Goal: Entertainment & Leisure: Browse casually

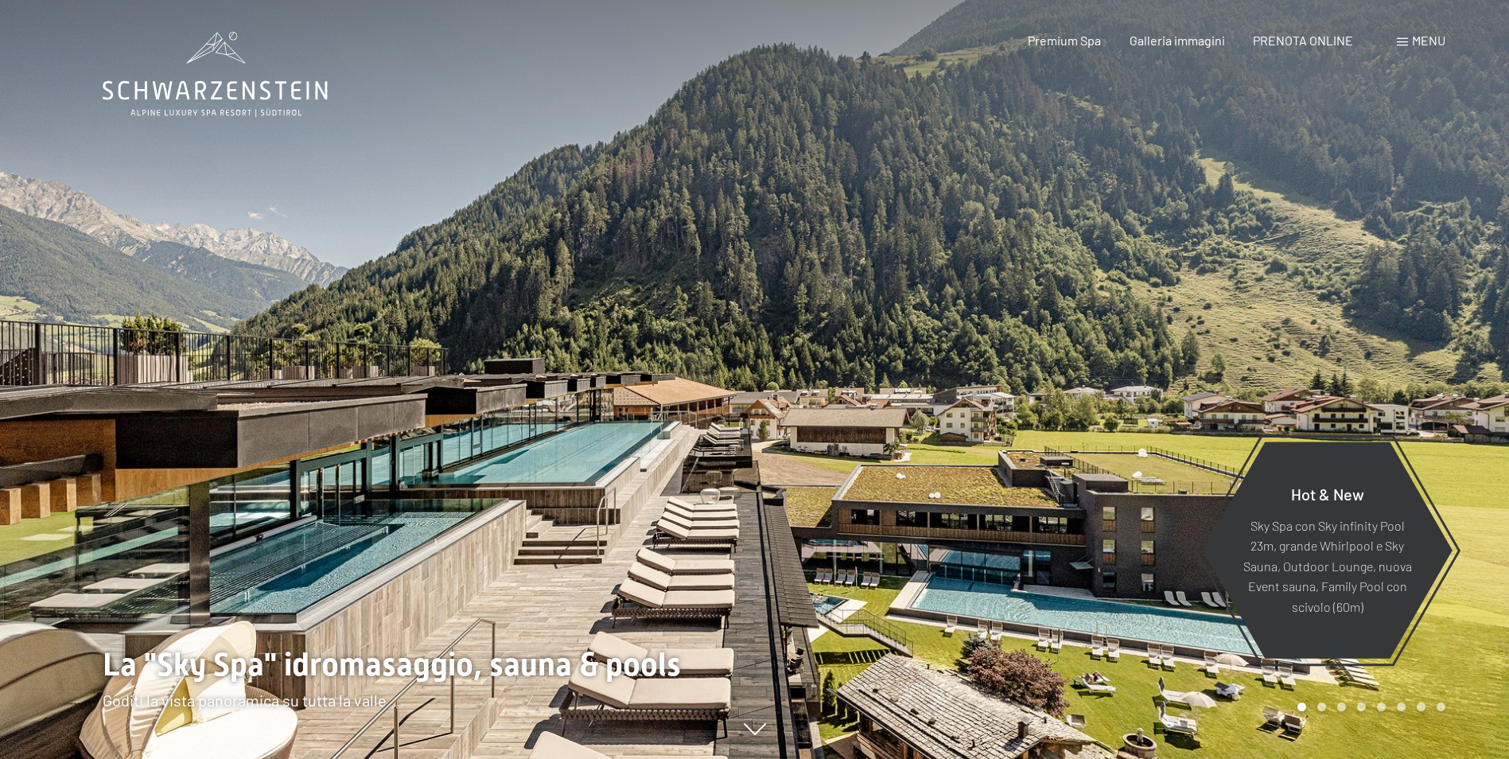
click at [1015, 446] on div at bounding box center [1132, 379] width 755 height 759
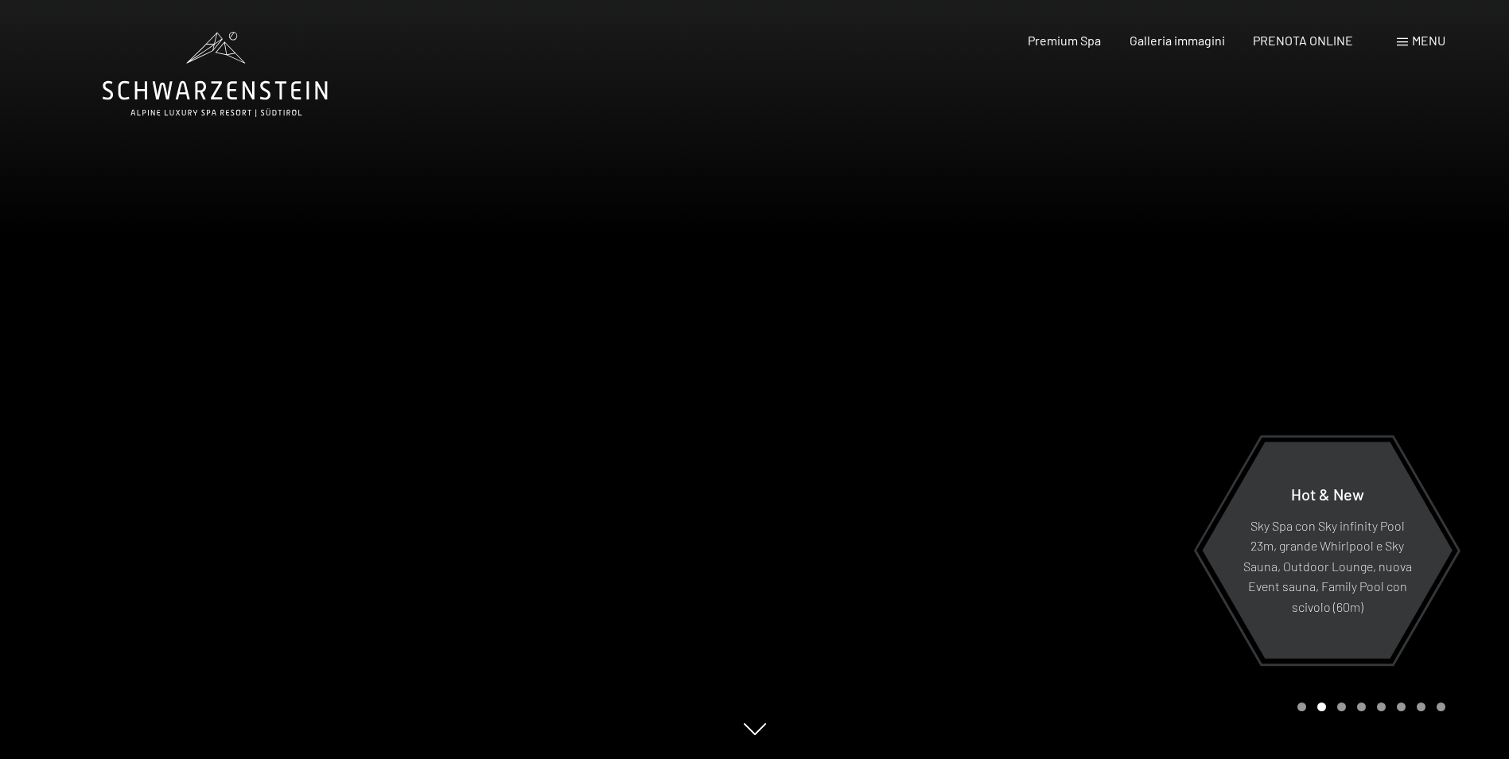
click at [1013, 446] on div at bounding box center [1132, 379] width 755 height 759
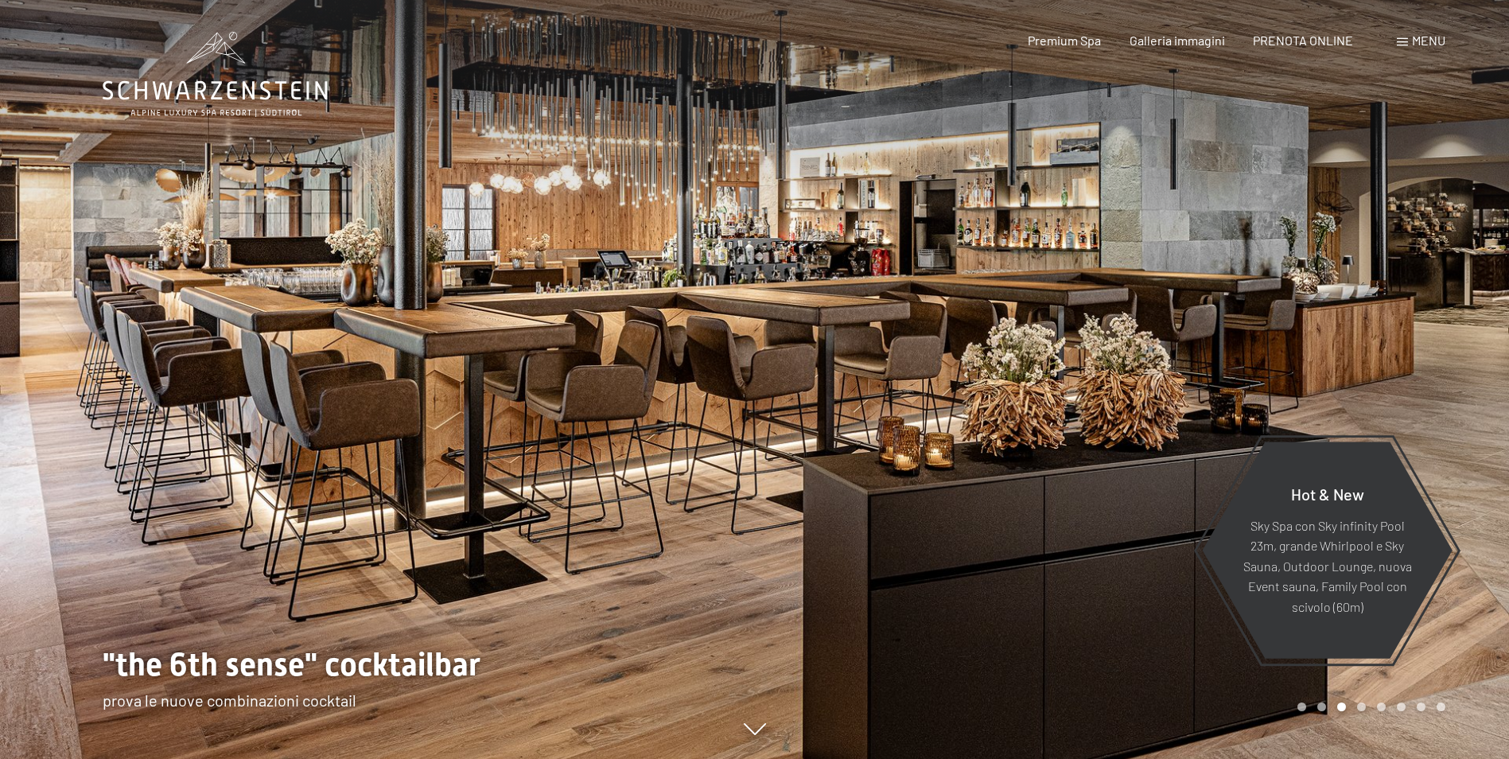
click at [1013, 446] on div at bounding box center [1132, 379] width 755 height 759
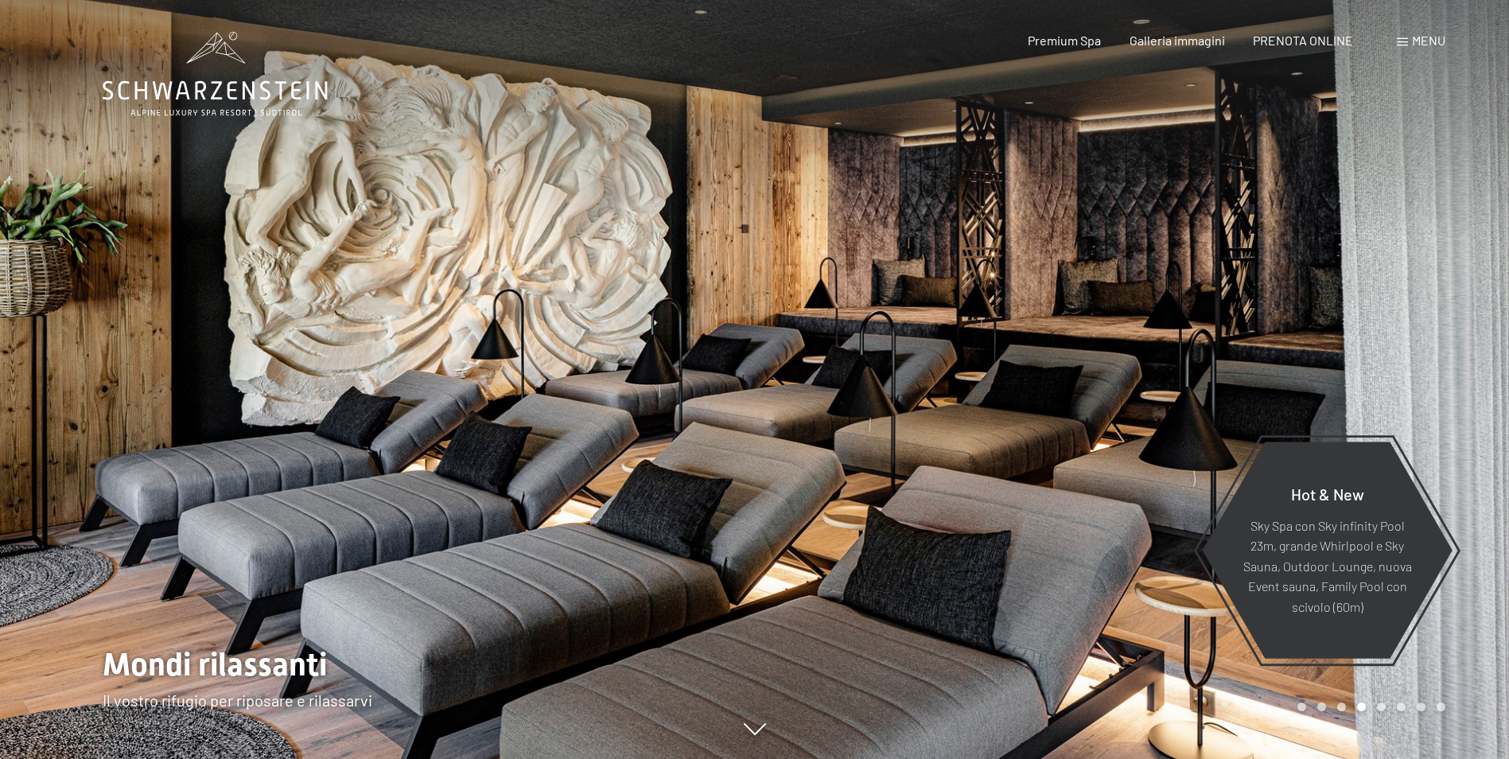
click at [1013, 446] on div at bounding box center [1132, 379] width 755 height 759
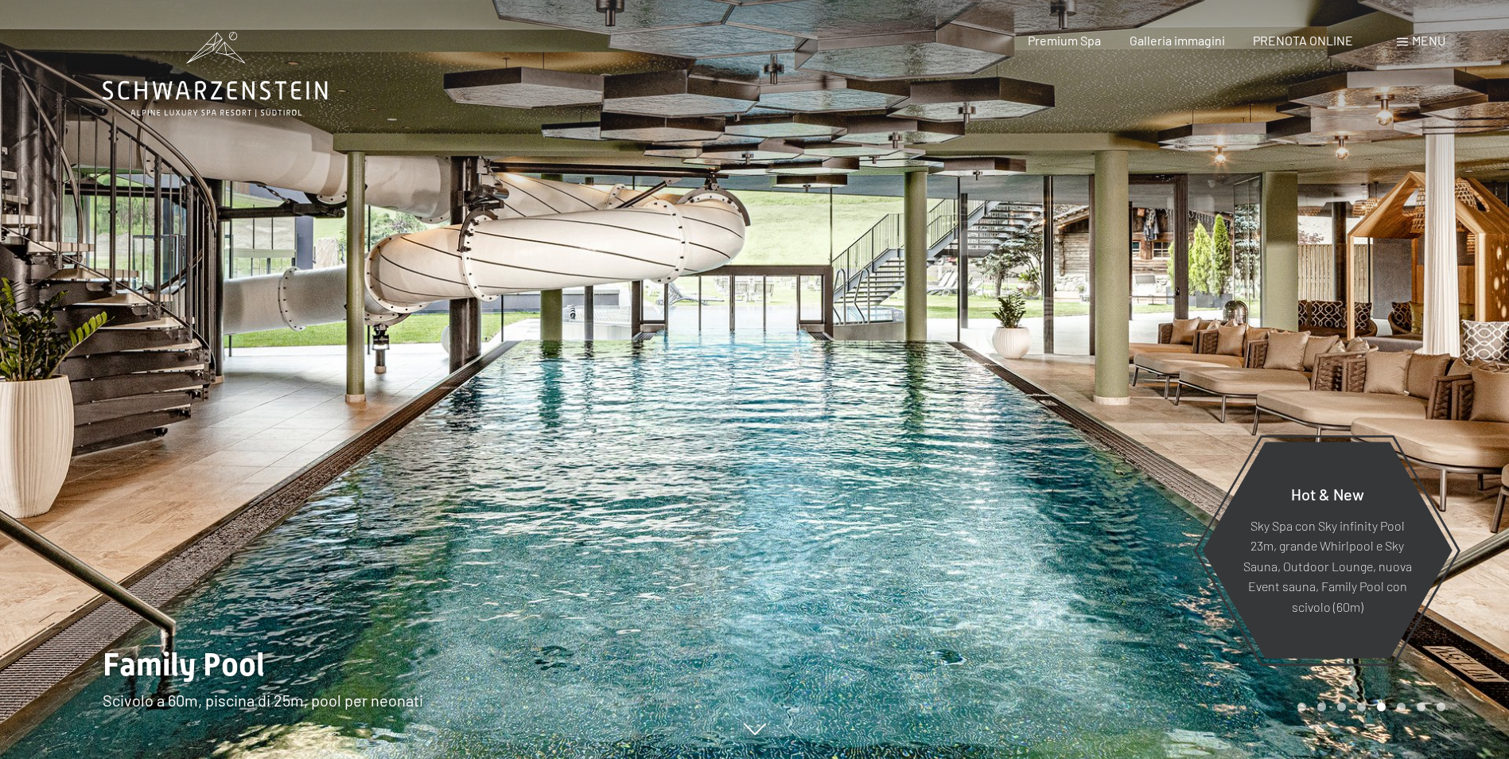
click at [1013, 446] on div at bounding box center [1132, 379] width 755 height 759
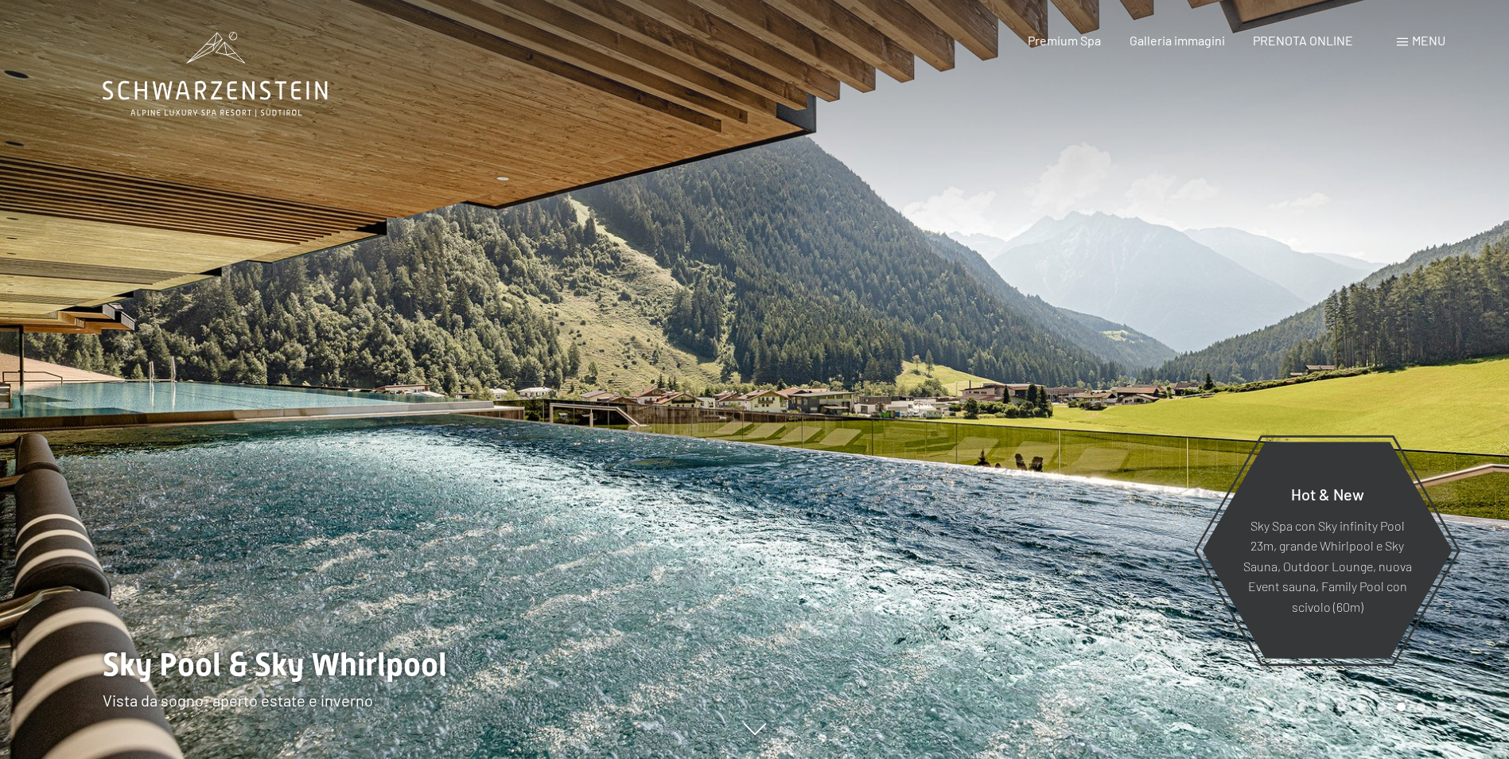
click at [1013, 446] on div at bounding box center [1132, 379] width 755 height 759
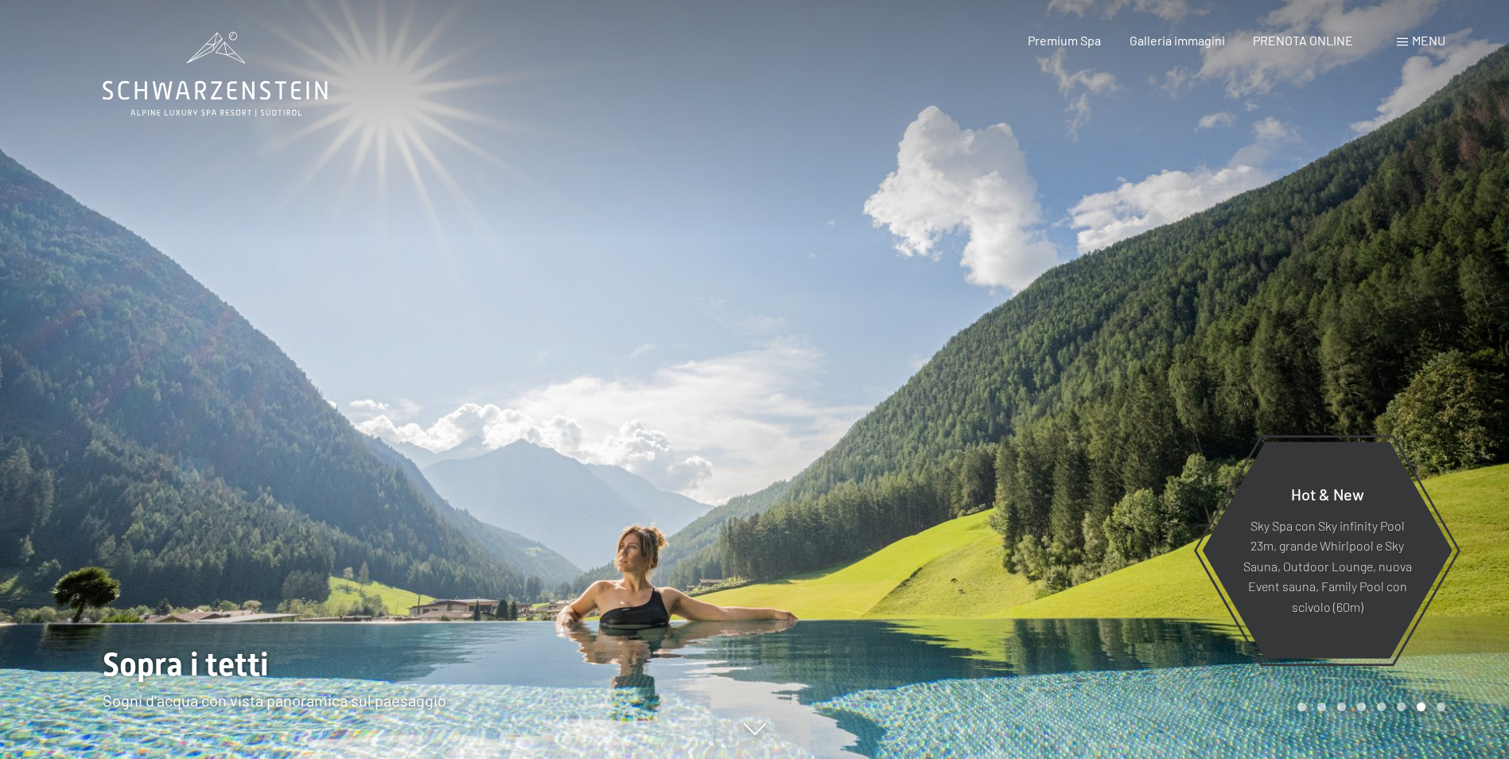
click at [1013, 446] on div at bounding box center [1132, 379] width 755 height 759
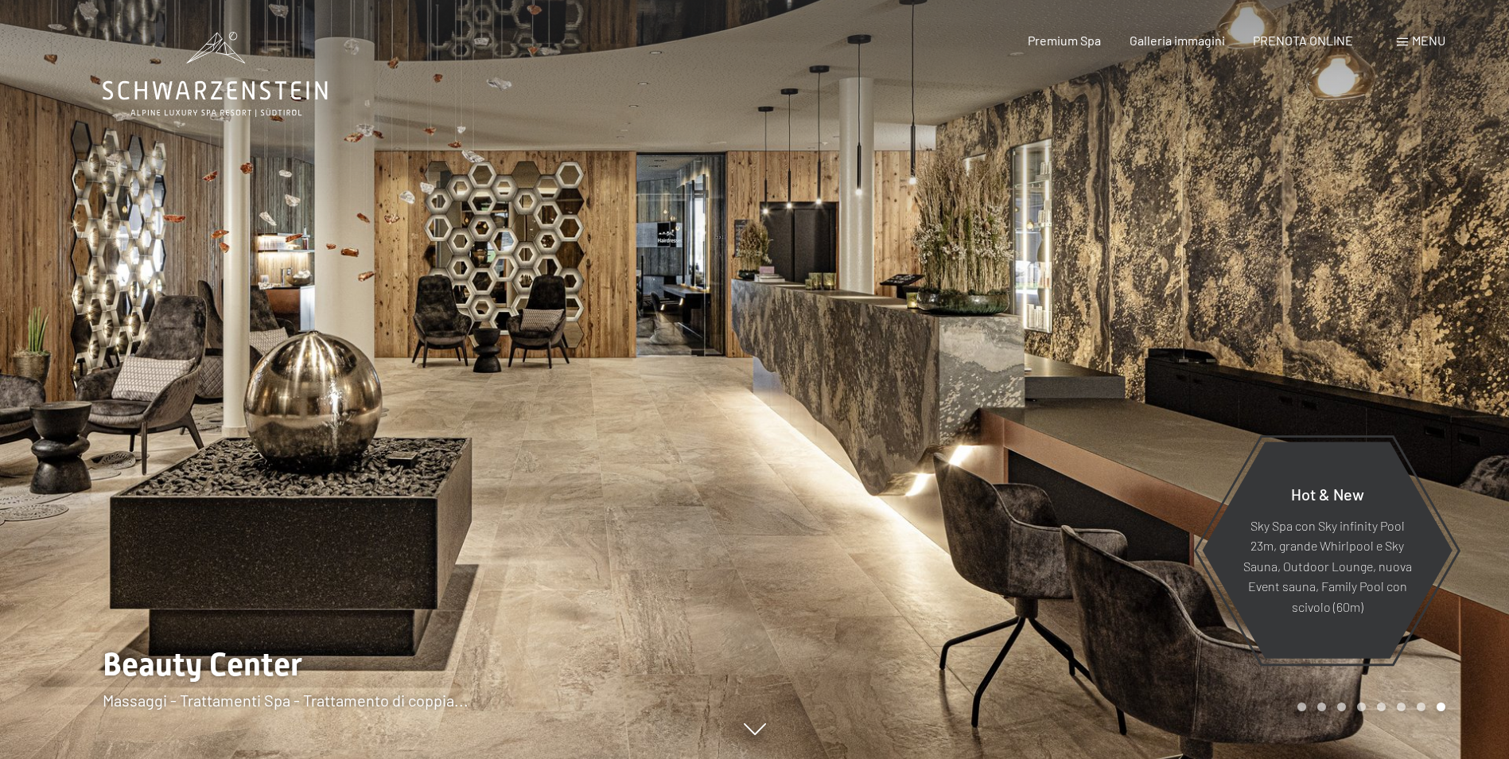
click at [1013, 446] on div at bounding box center [1132, 379] width 755 height 759
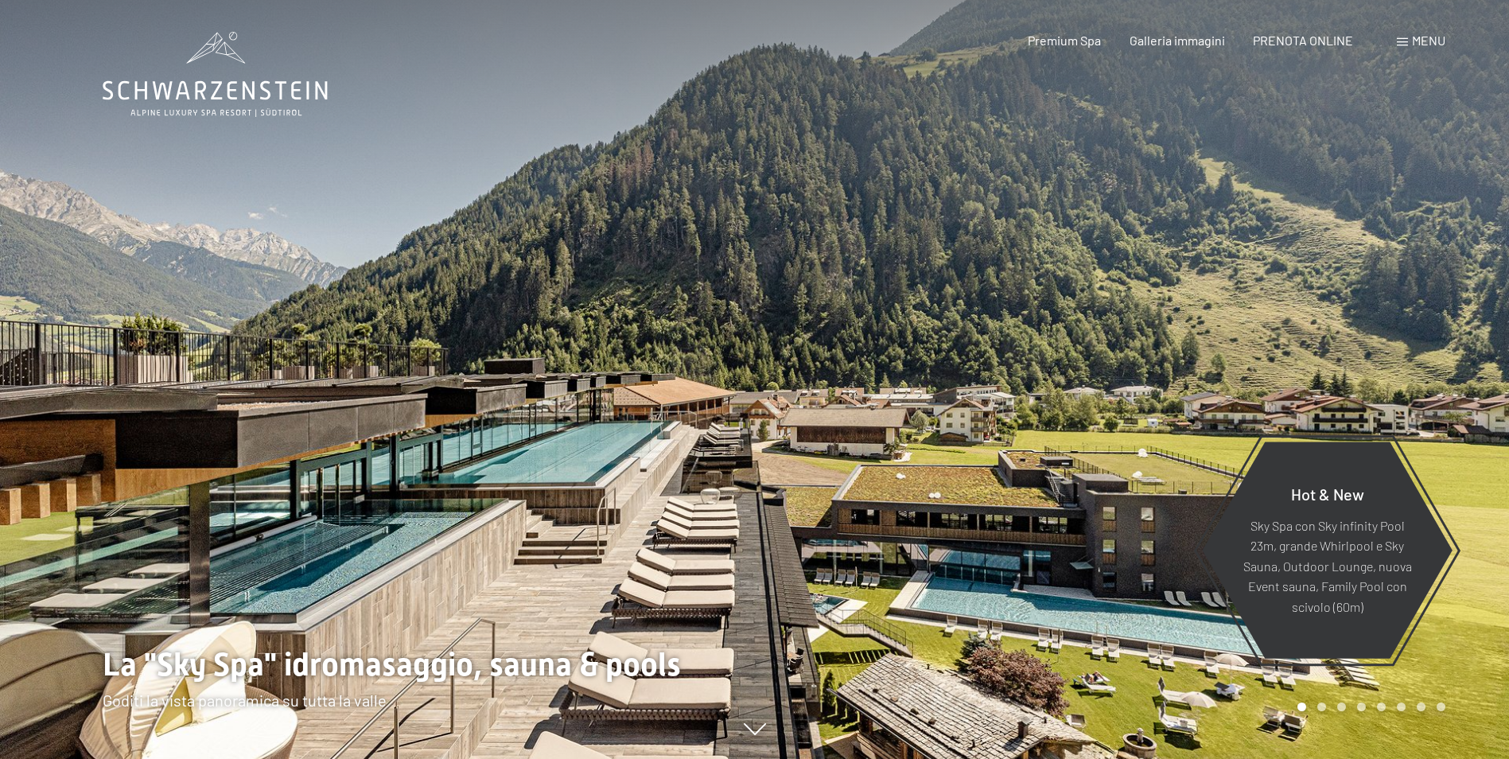
click at [1013, 446] on div at bounding box center [1132, 379] width 755 height 759
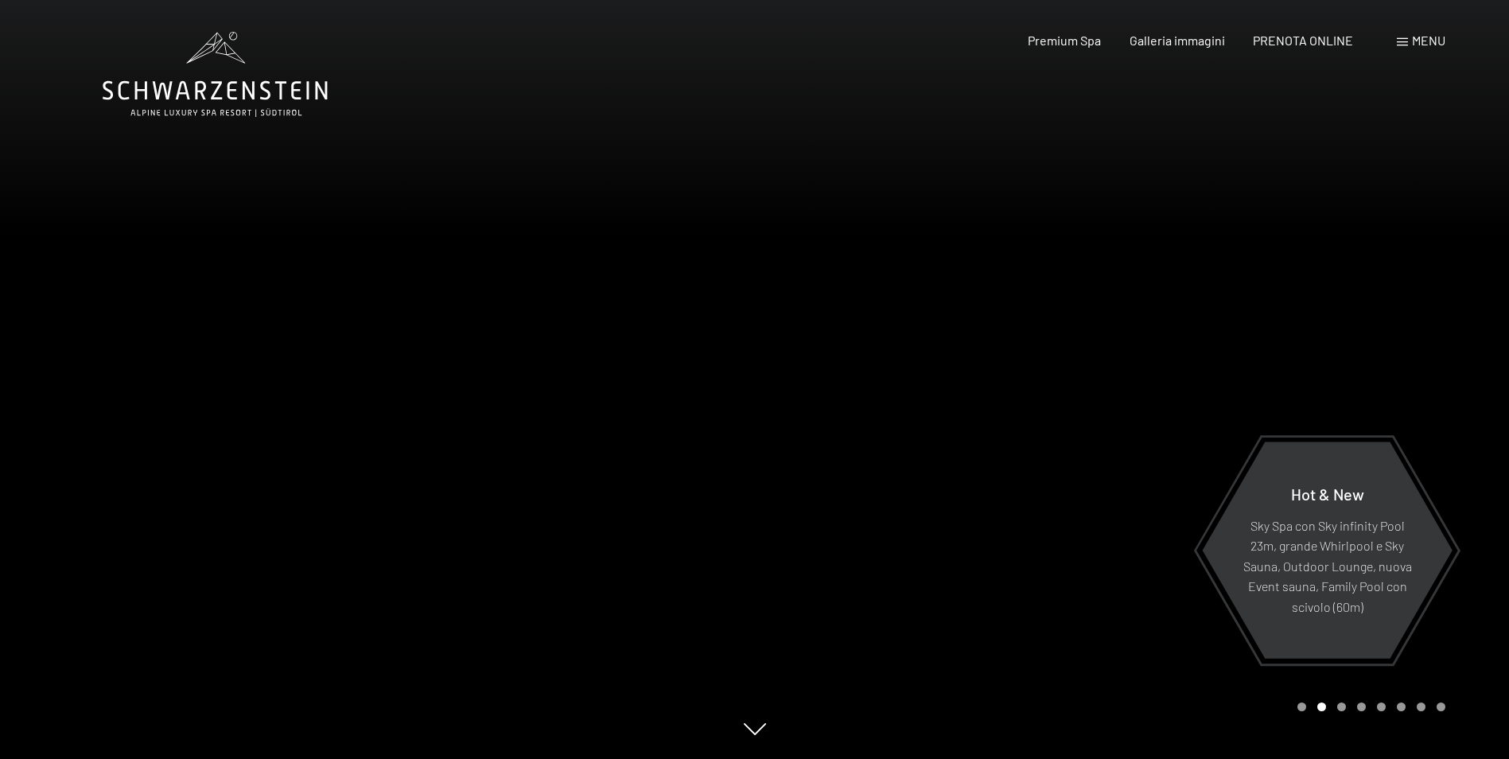
click at [1013, 446] on div at bounding box center [1132, 379] width 755 height 759
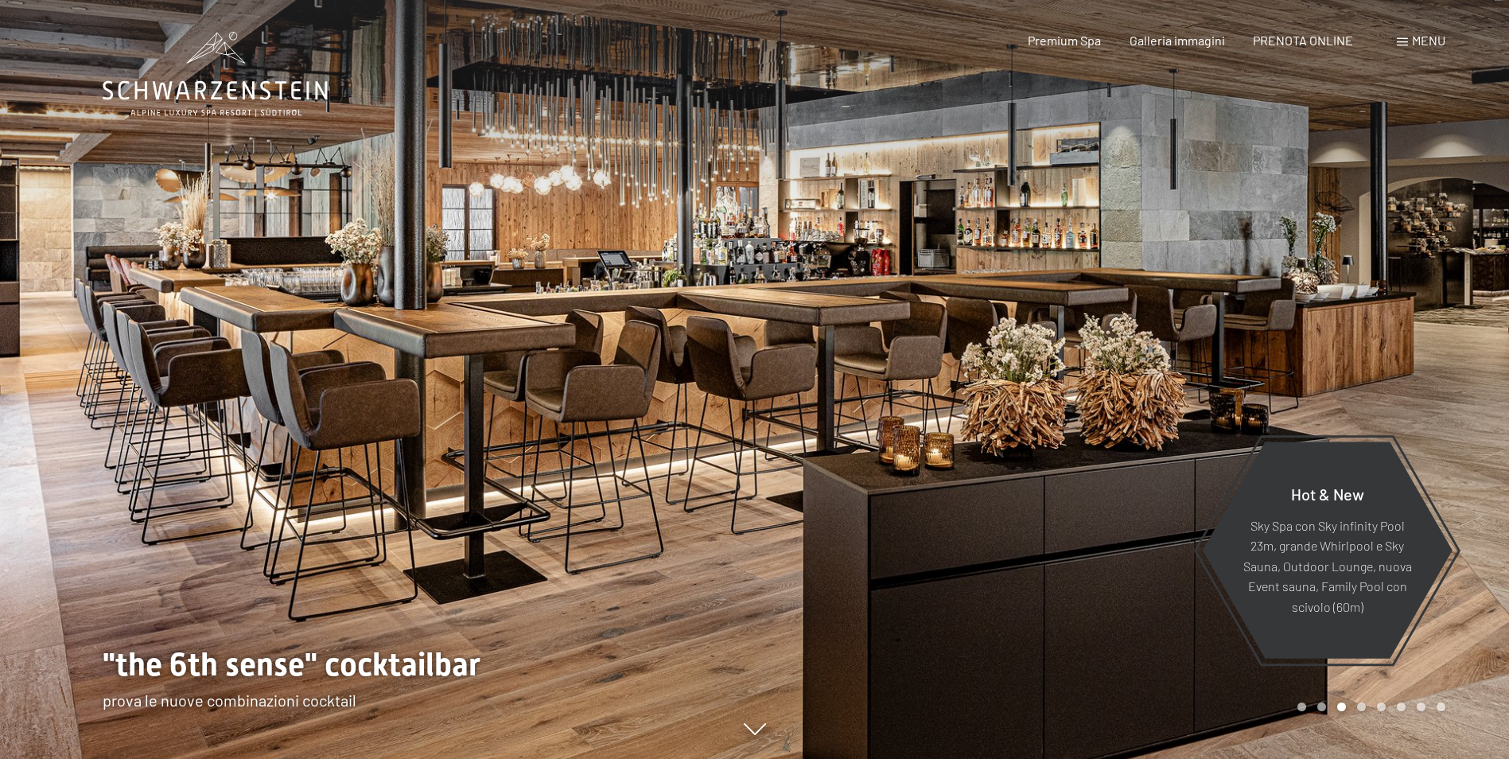
click at [1013, 446] on div at bounding box center [1132, 379] width 755 height 759
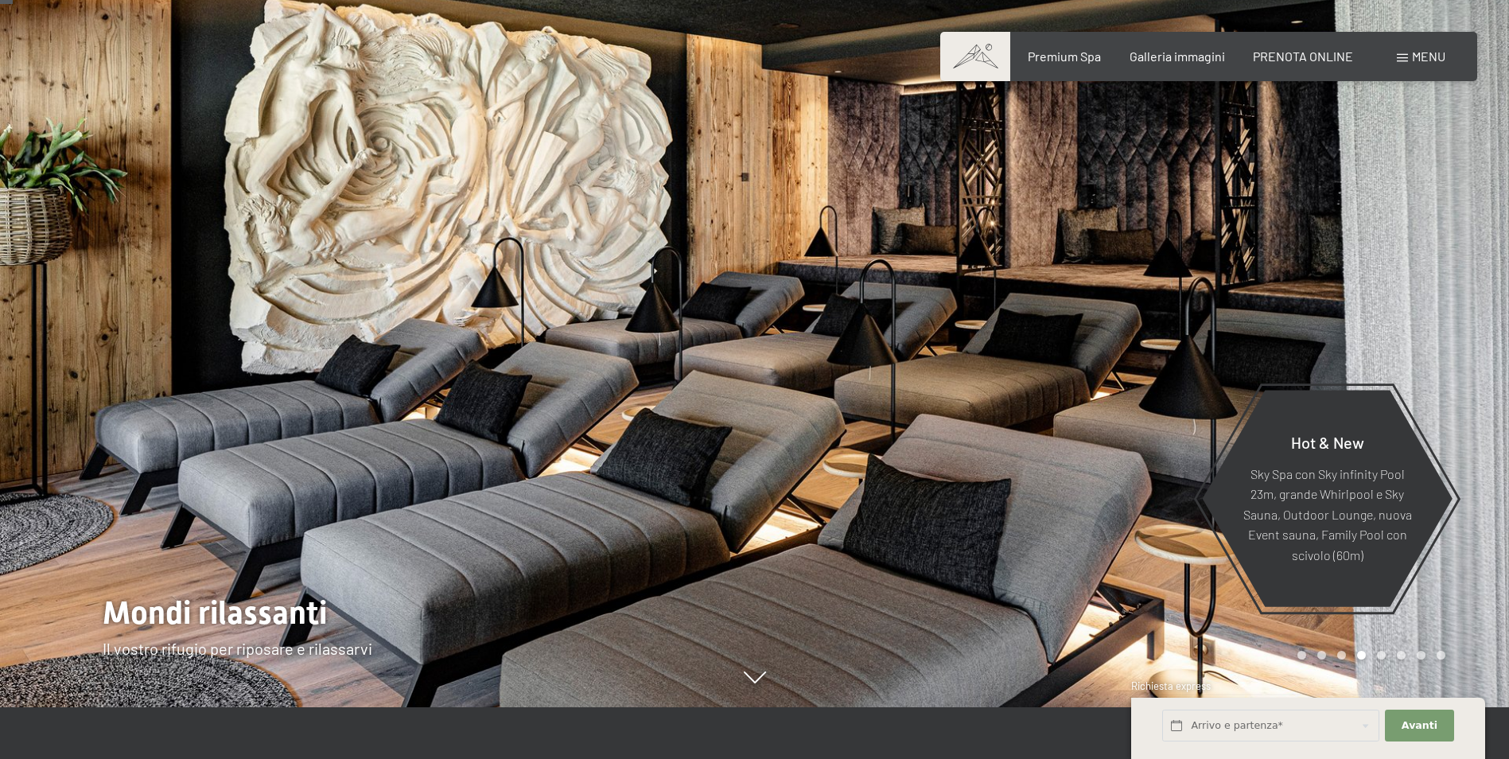
scroll to position [80, 0]
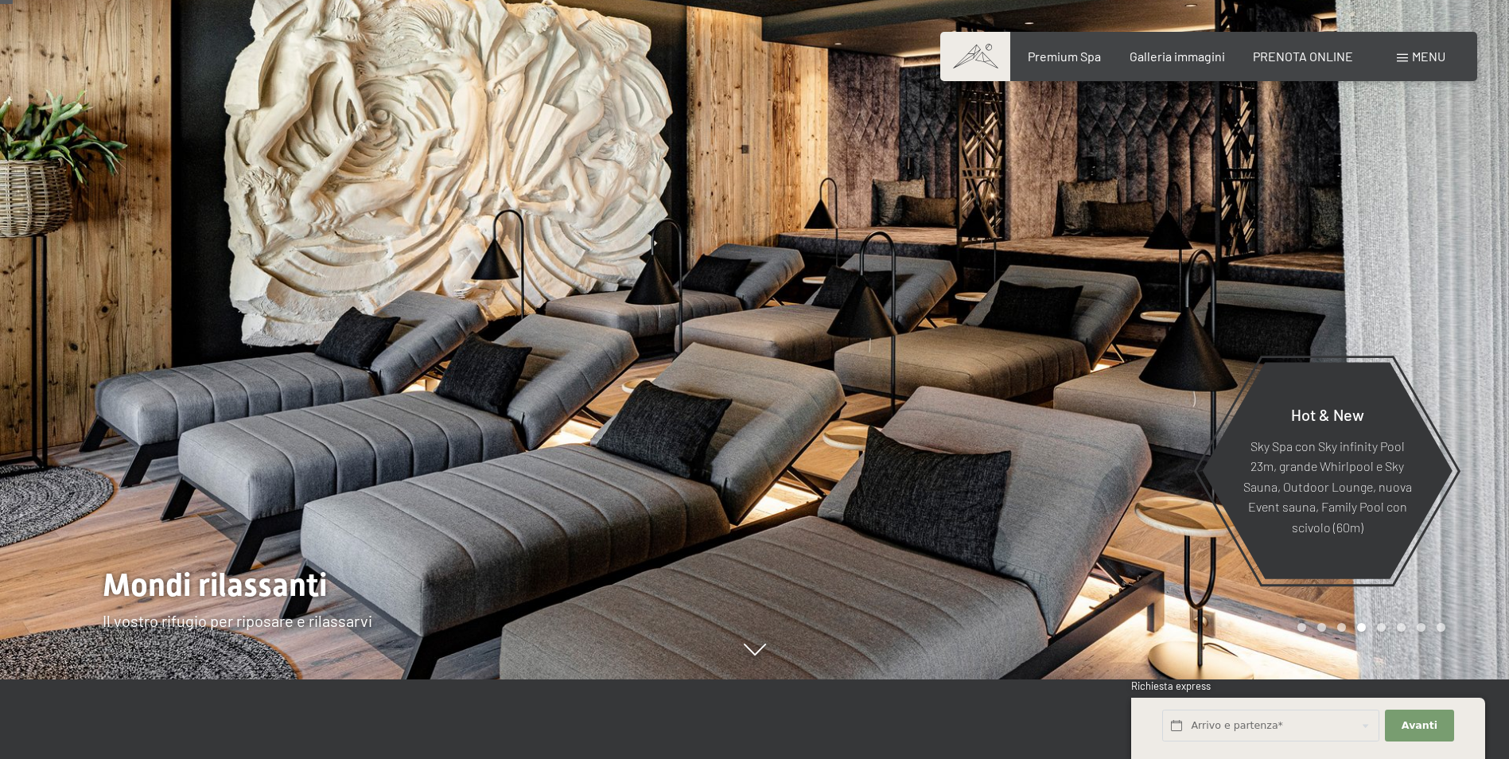
click at [1017, 433] on div at bounding box center [1132, 299] width 755 height 759
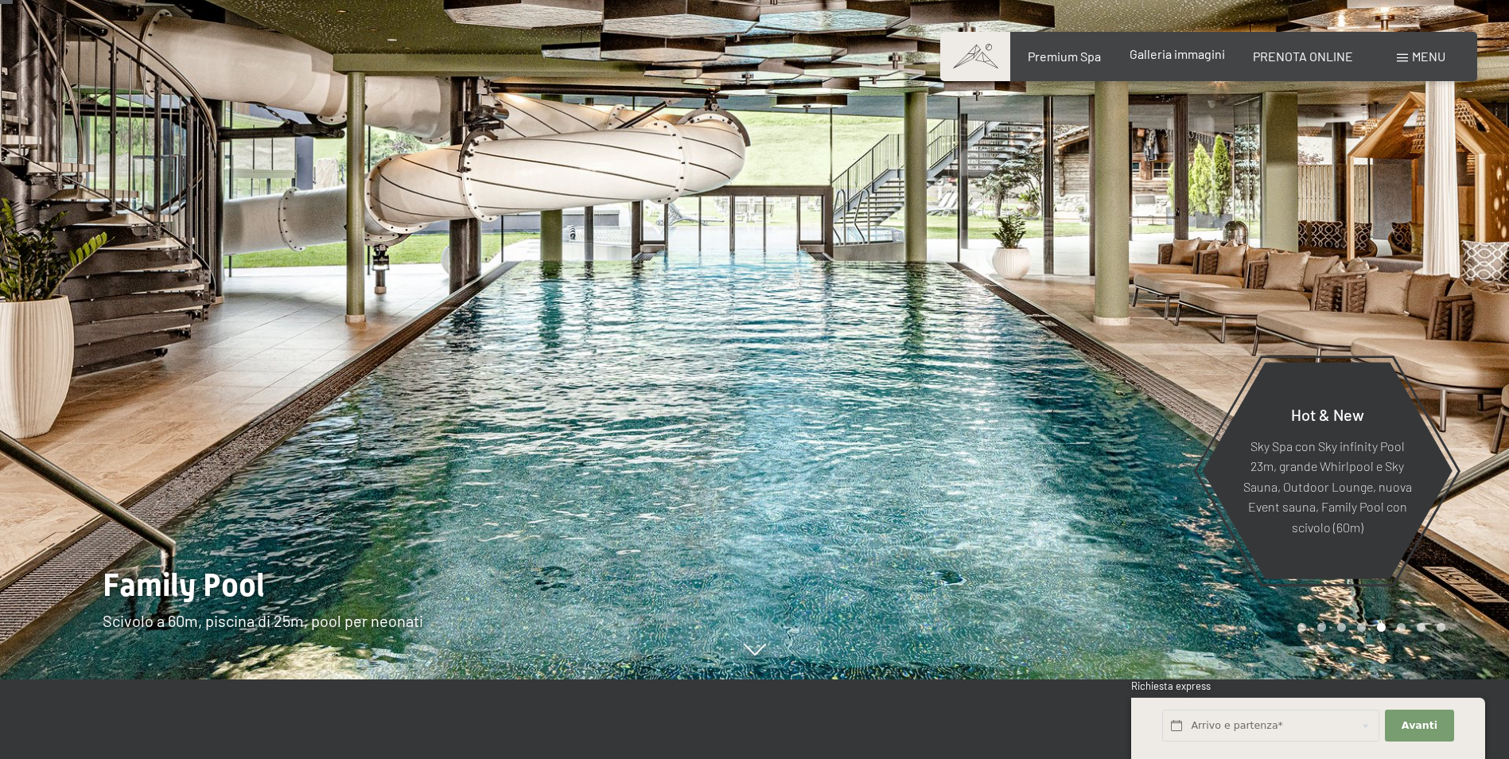
click at [1154, 60] on span "Galleria immagini" at bounding box center [1177, 53] width 95 height 15
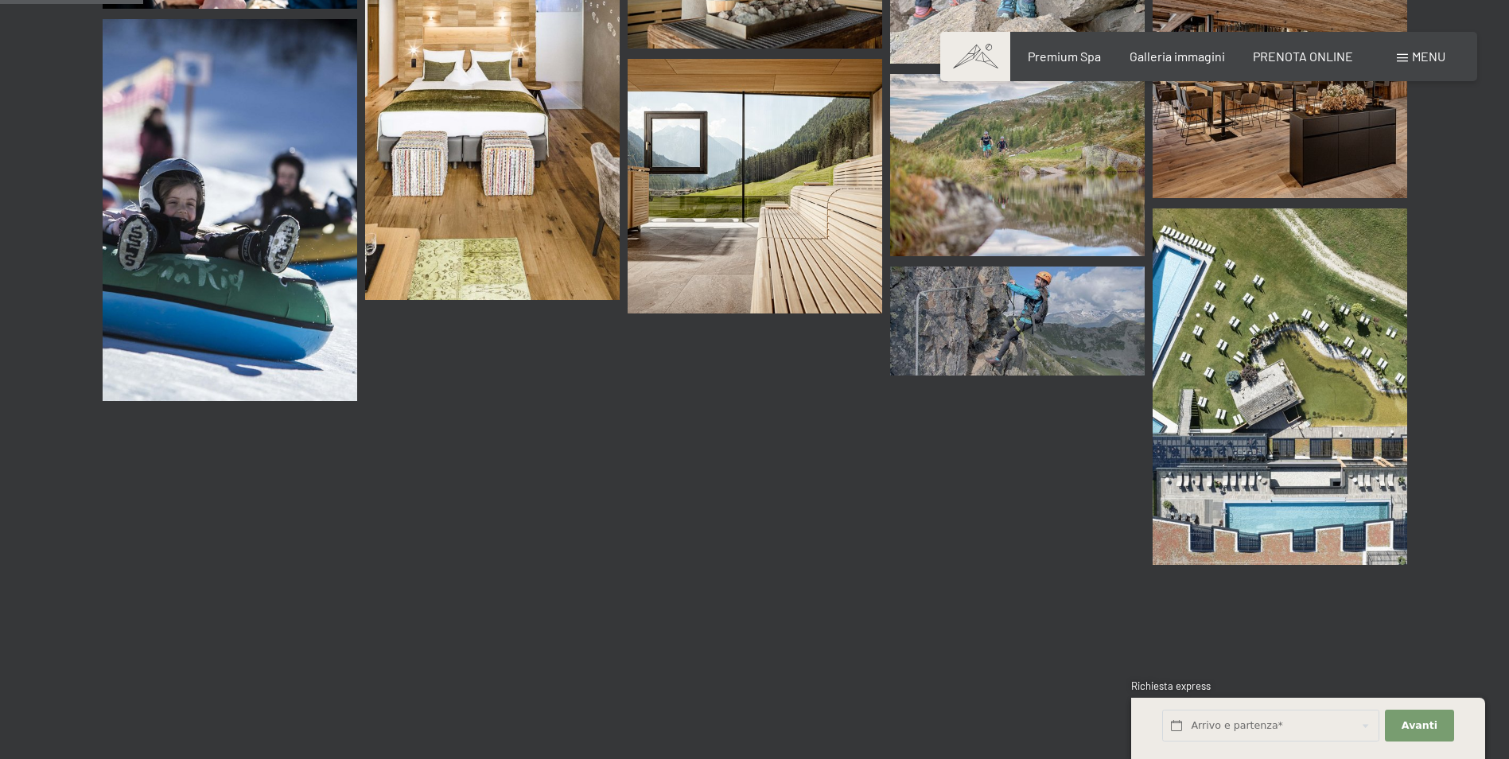
scroll to position [1909, 0]
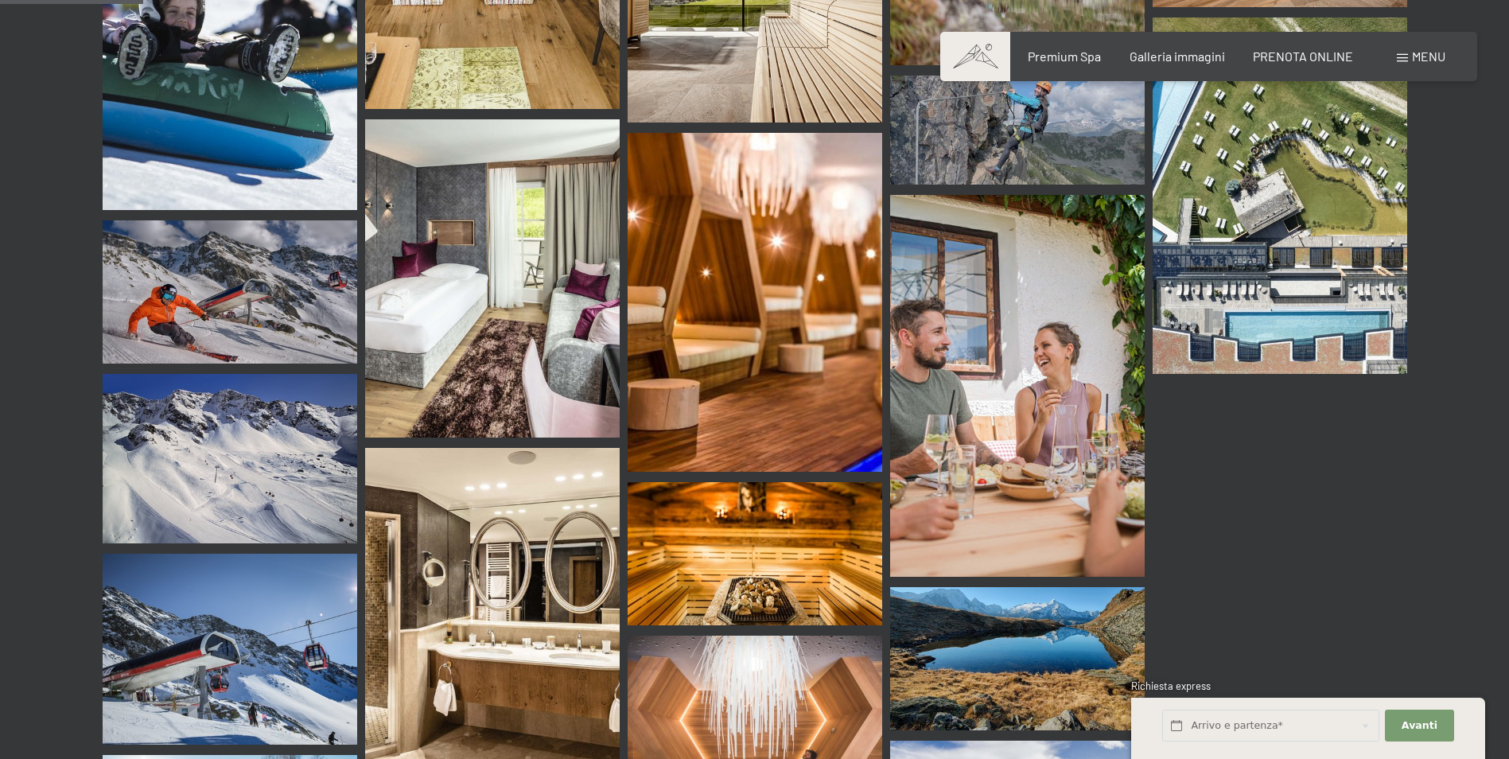
click at [244, 257] on img at bounding box center [230, 291] width 255 height 143
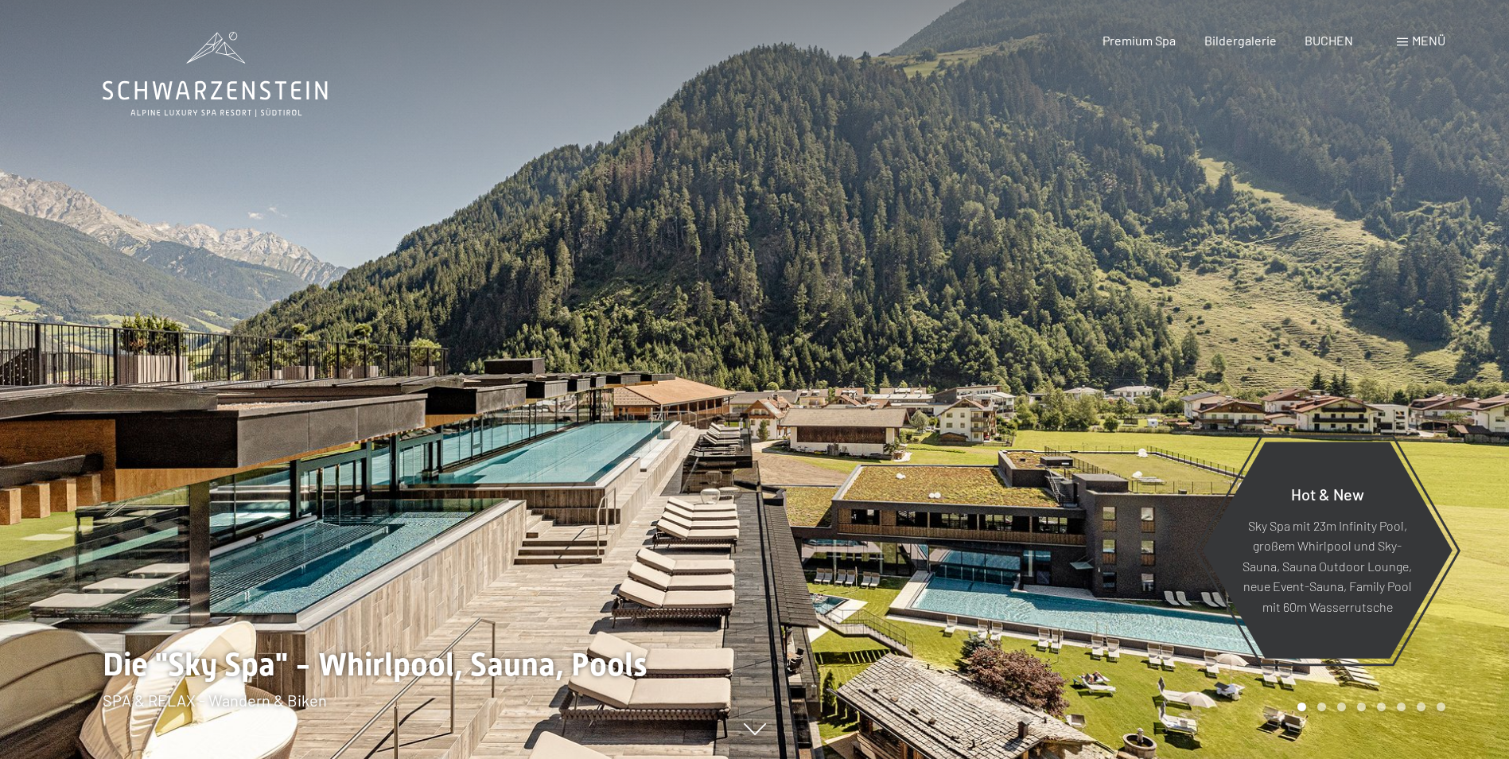
click at [1140, 382] on div at bounding box center [1132, 379] width 755 height 759
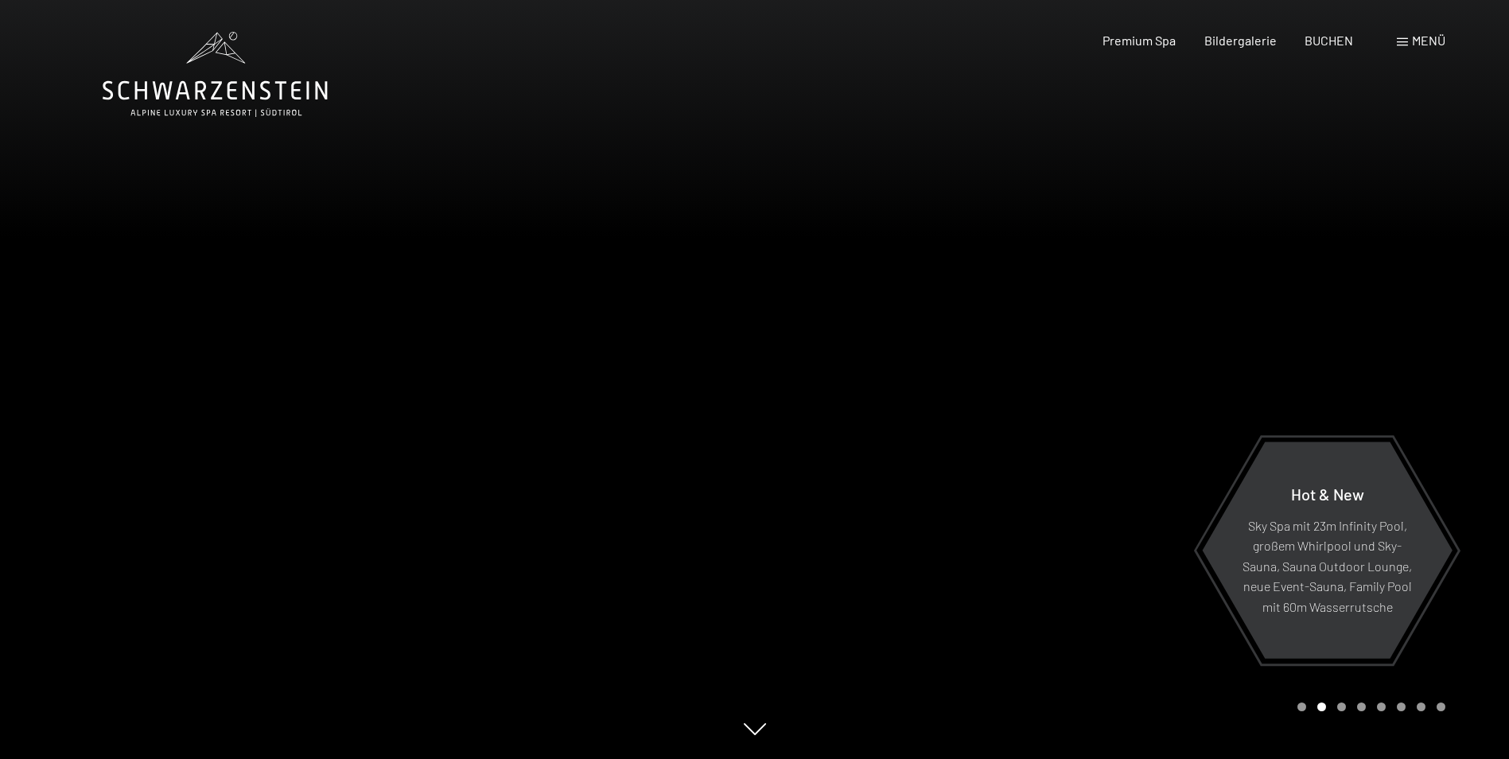
click at [1140, 382] on div at bounding box center [1132, 379] width 755 height 759
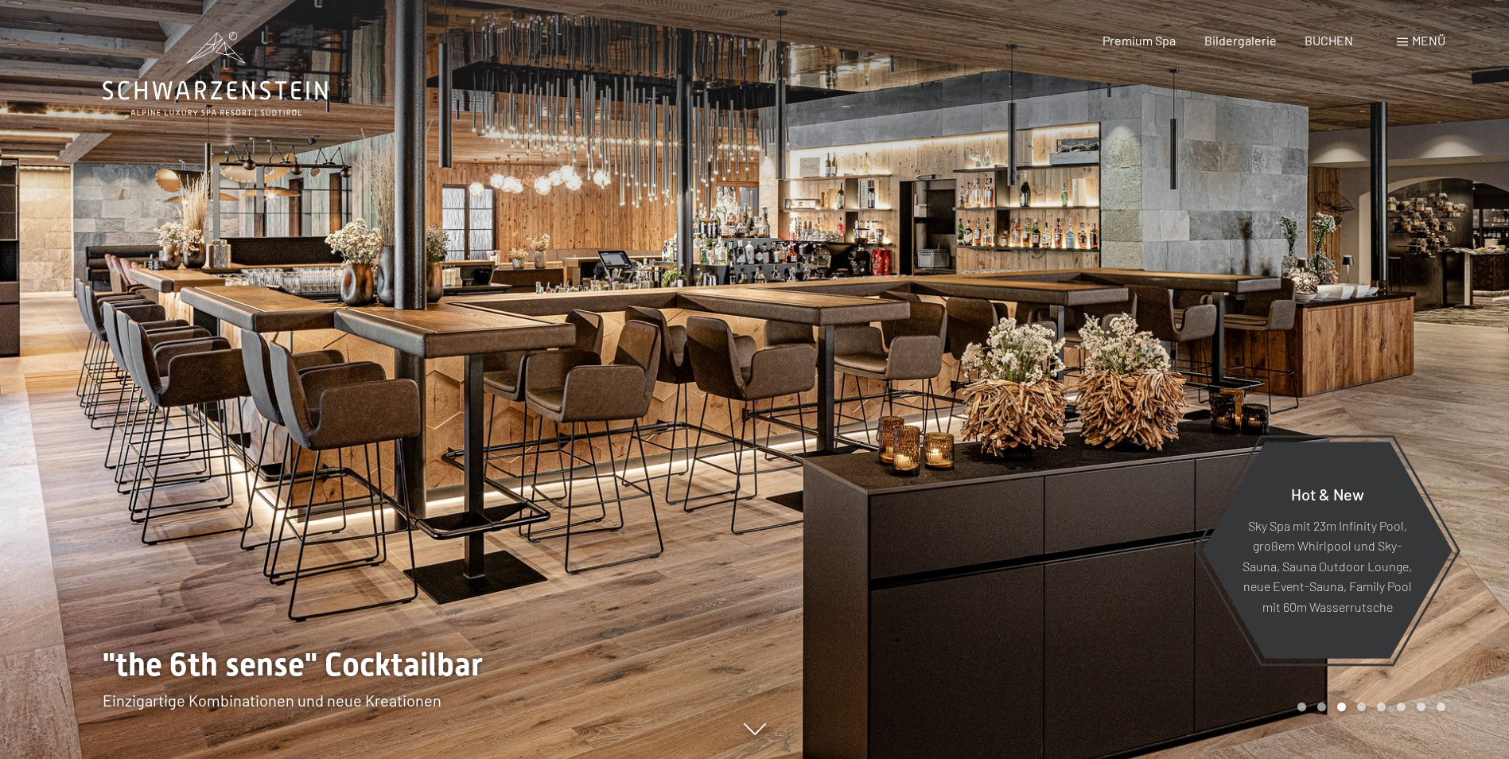
click at [1140, 382] on div at bounding box center [1132, 379] width 755 height 759
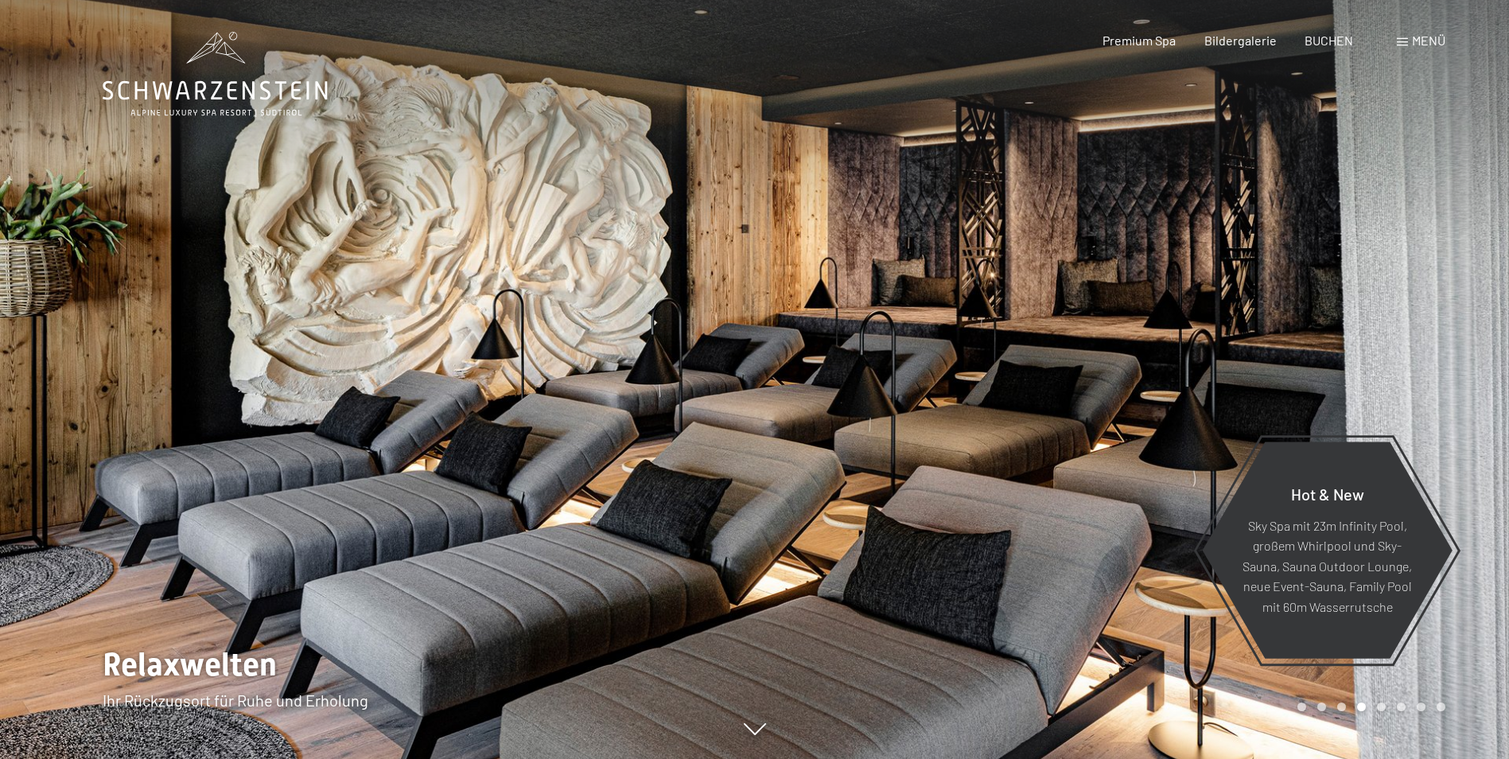
click at [1140, 382] on div at bounding box center [1132, 379] width 755 height 759
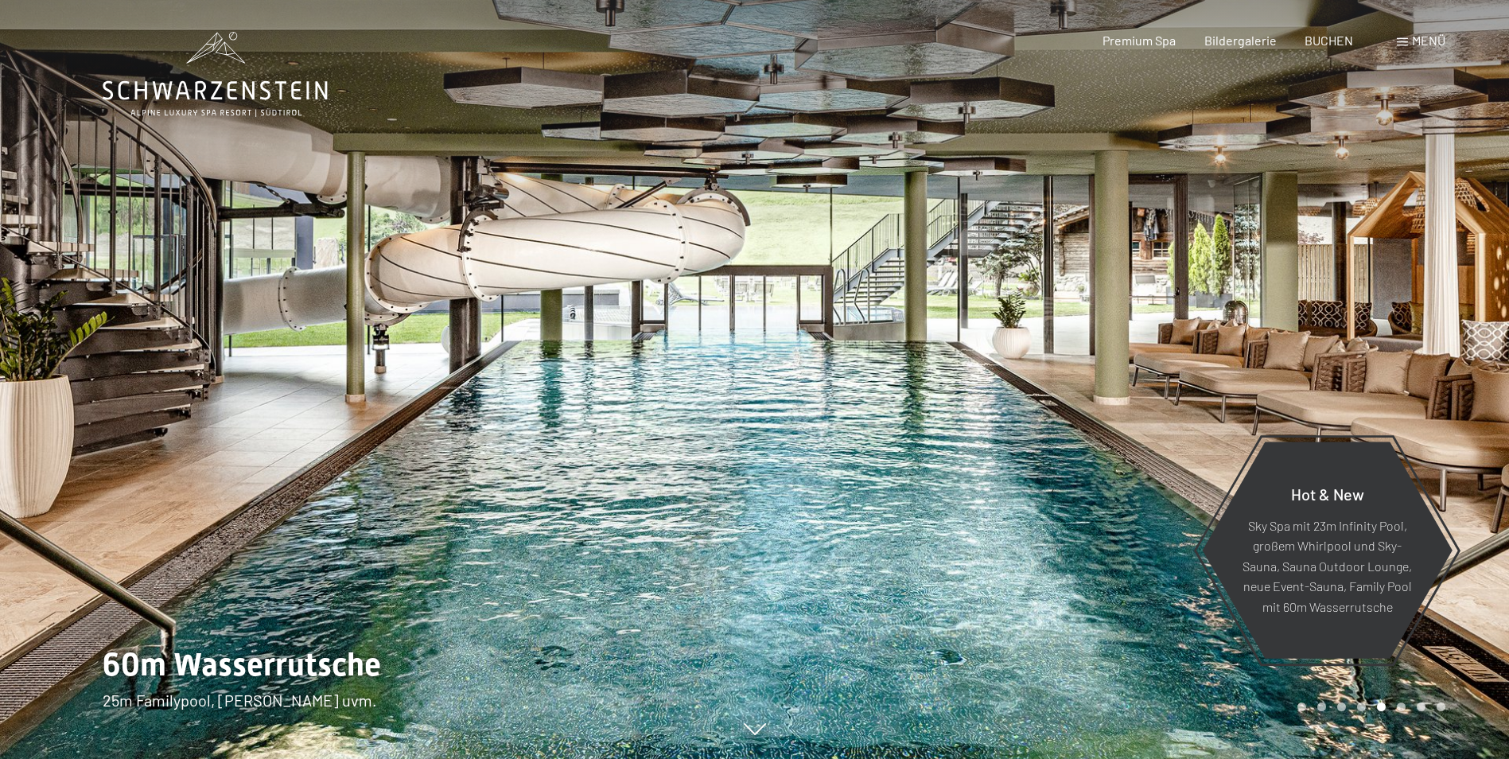
click at [1140, 382] on div at bounding box center [1132, 379] width 755 height 759
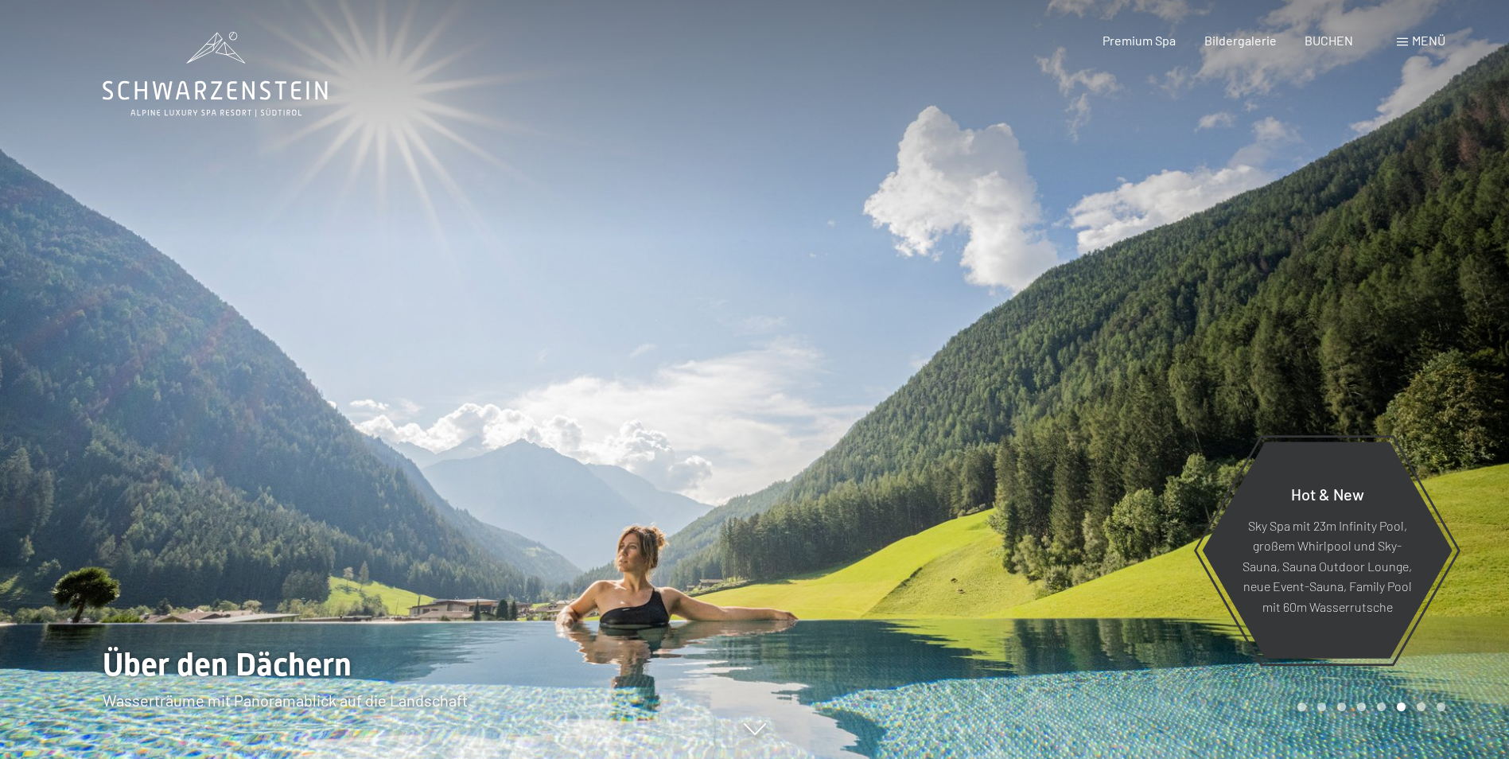
click at [1142, 383] on div at bounding box center [1132, 379] width 755 height 759
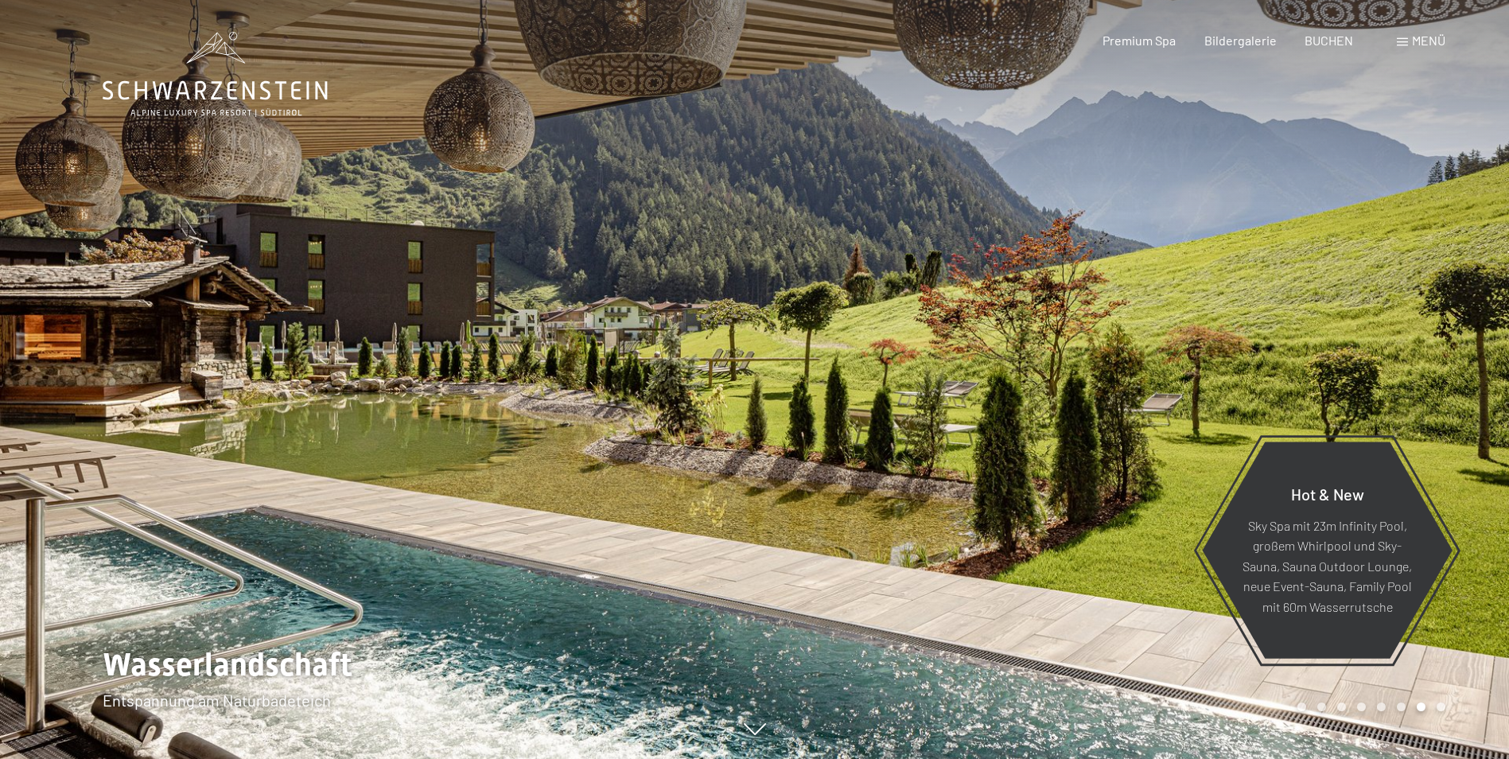
click at [1142, 383] on div at bounding box center [1132, 379] width 755 height 759
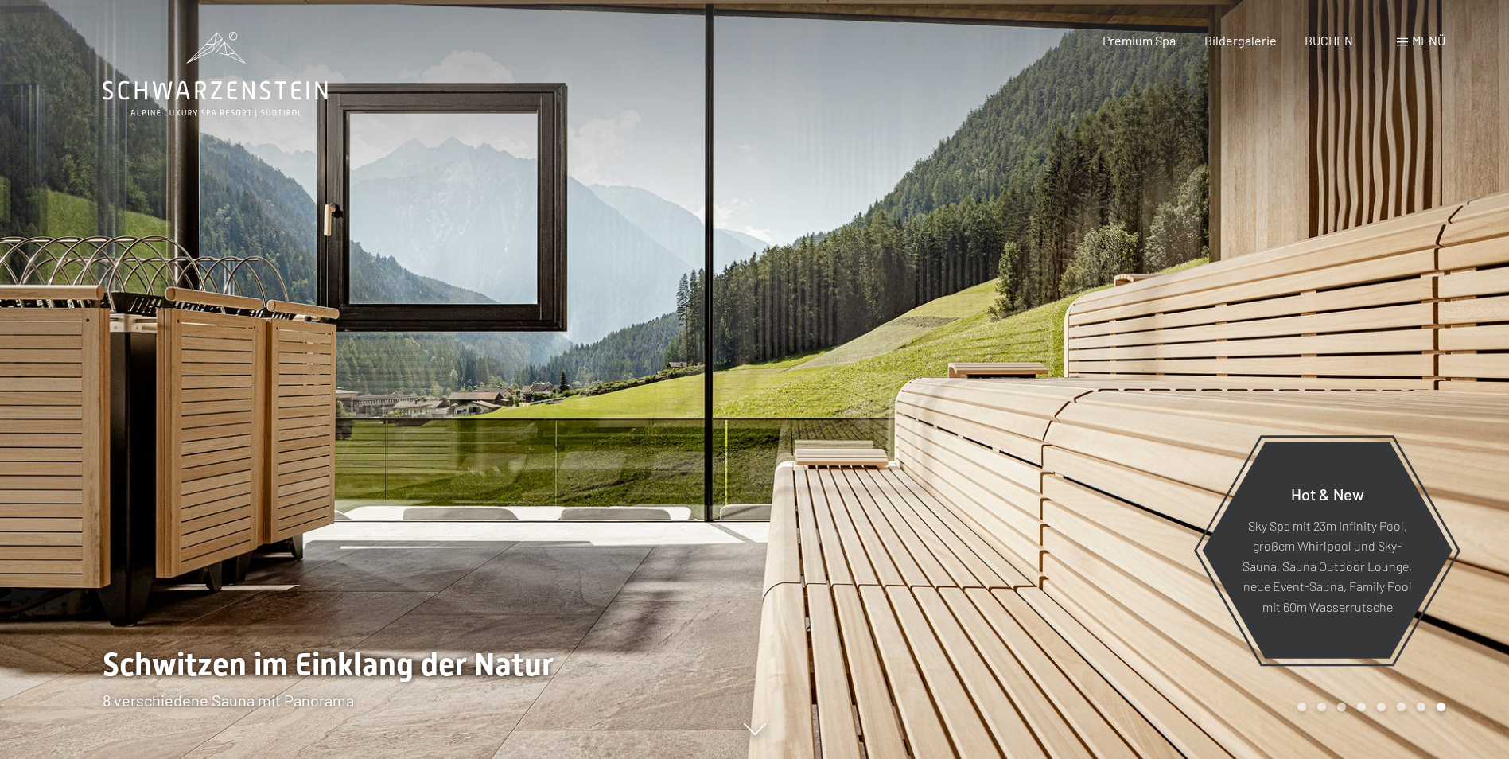
click at [1142, 383] on div at bounding box center [1132, 379] width 755 height 759
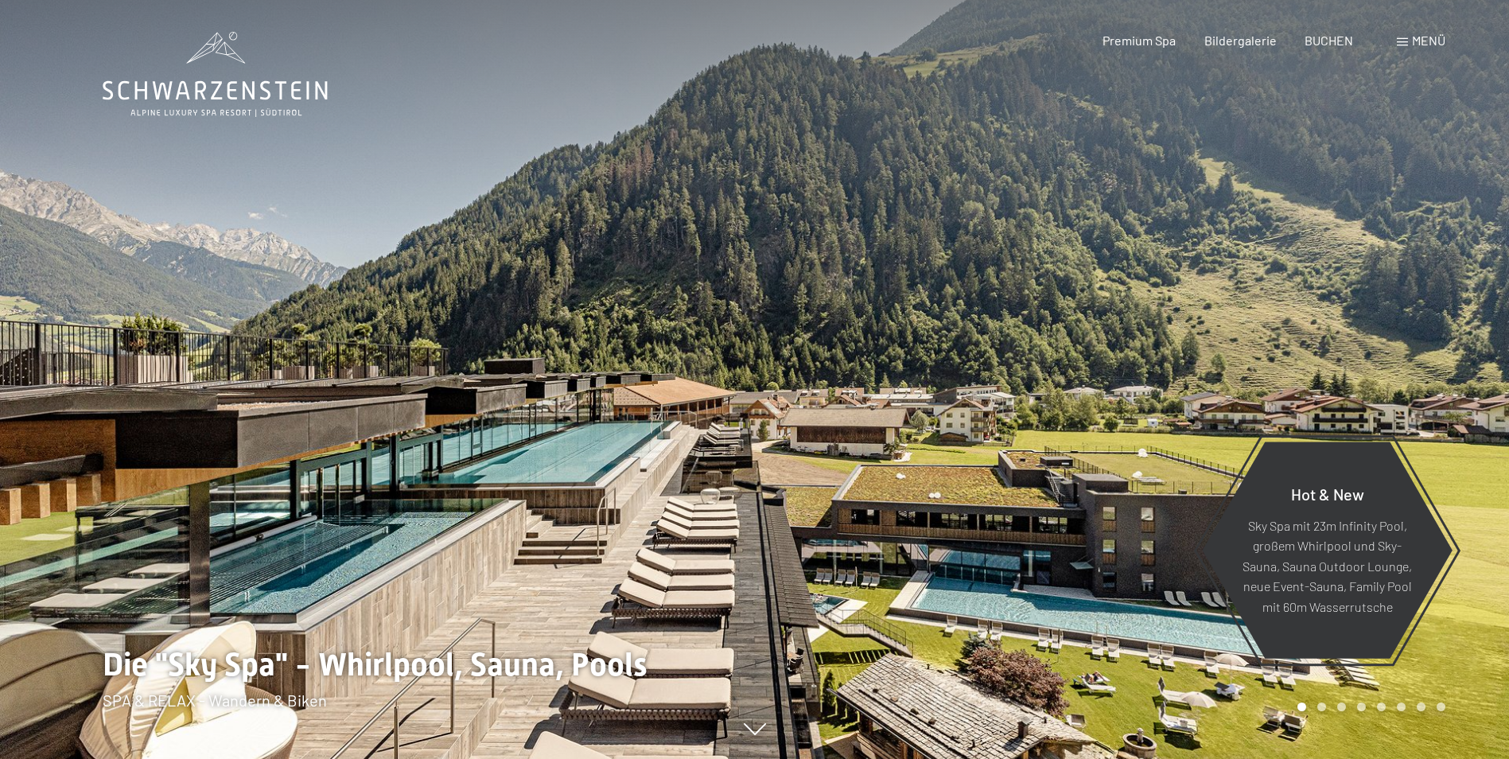
click at [1142, 383] on div at bounding box center [1132, 379] width 755 height 759
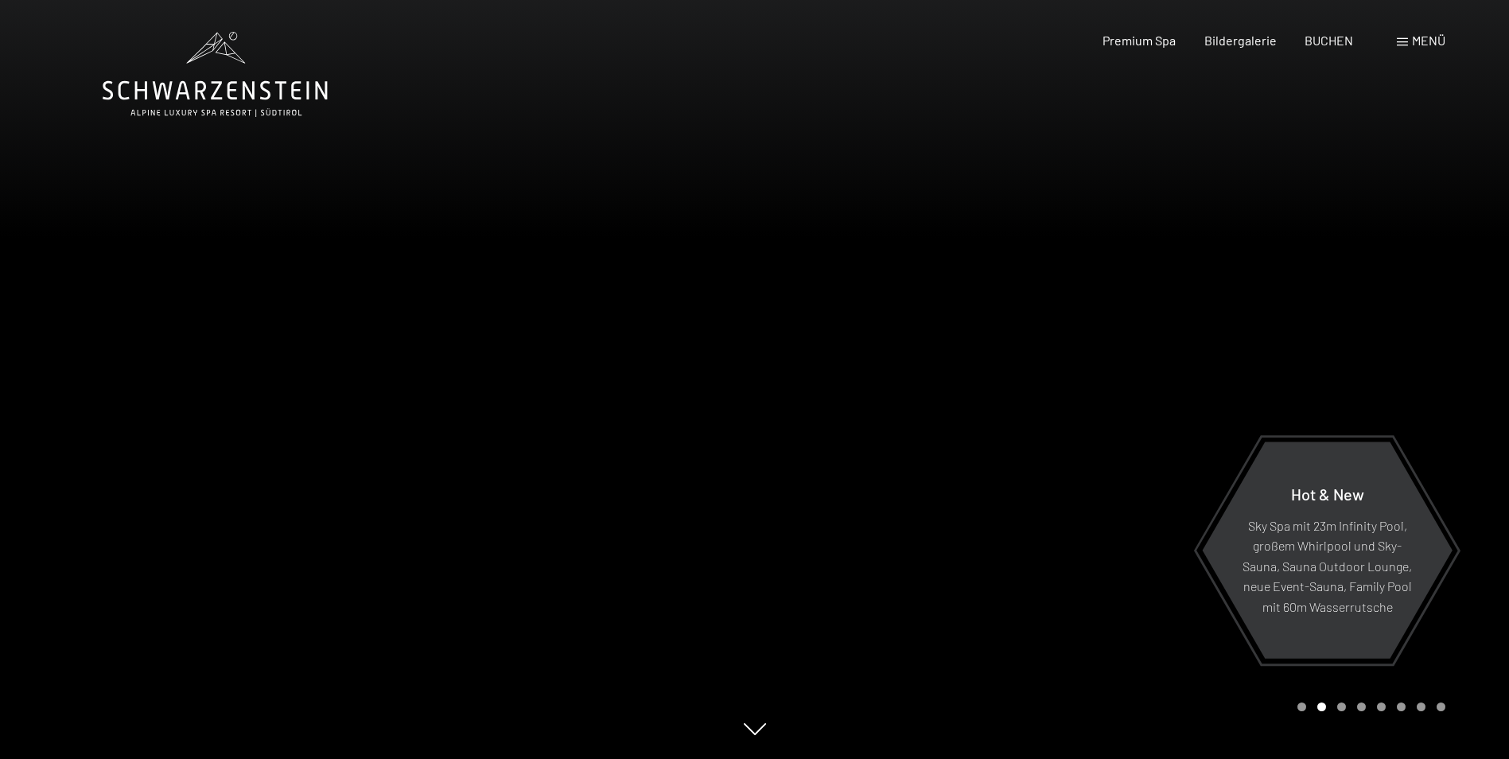
click at [1142, 383] on div at bounding box center [1132, 379] width 755 height 759
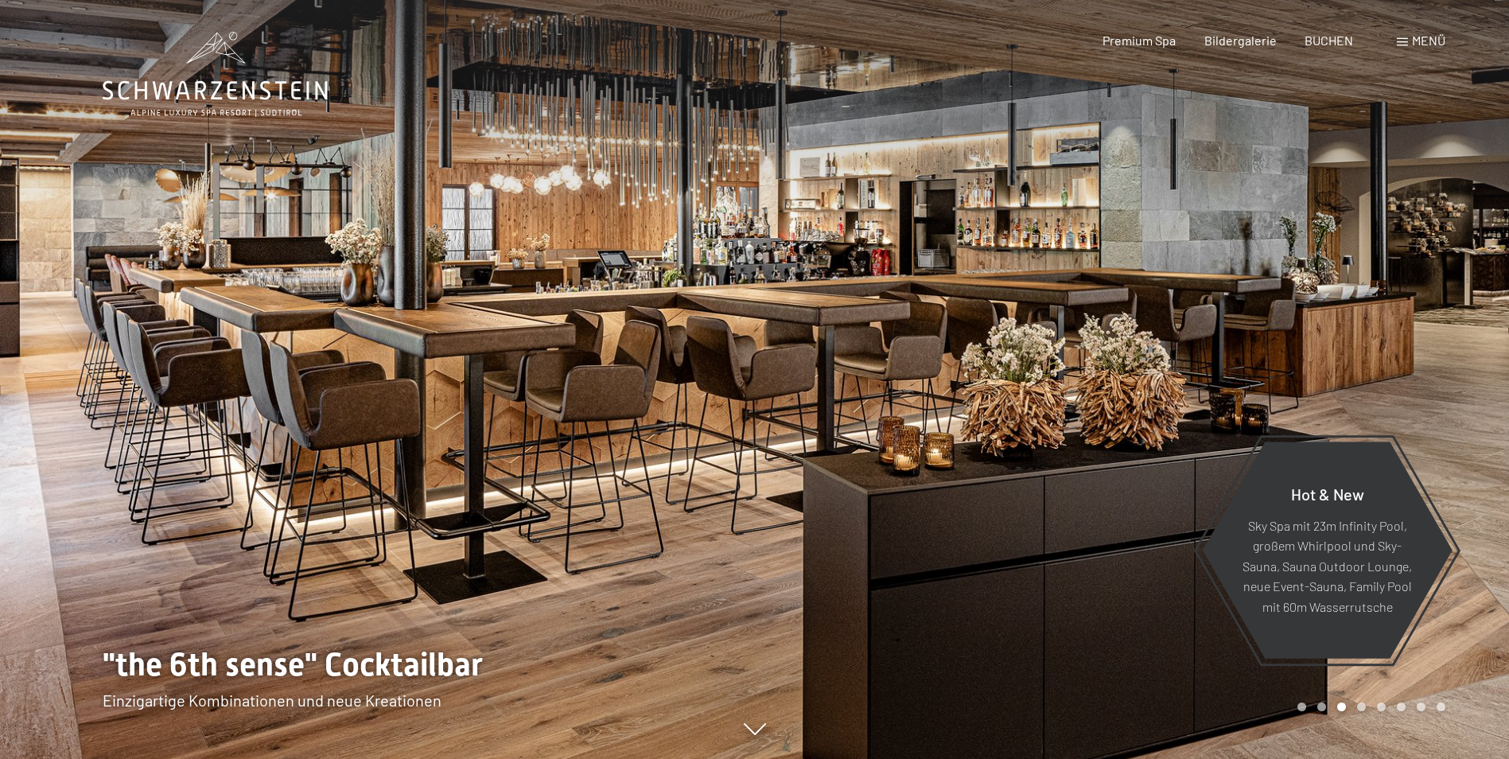
click at [1142, 383] on div at bounding box center [1132, 379] width 755 height 759
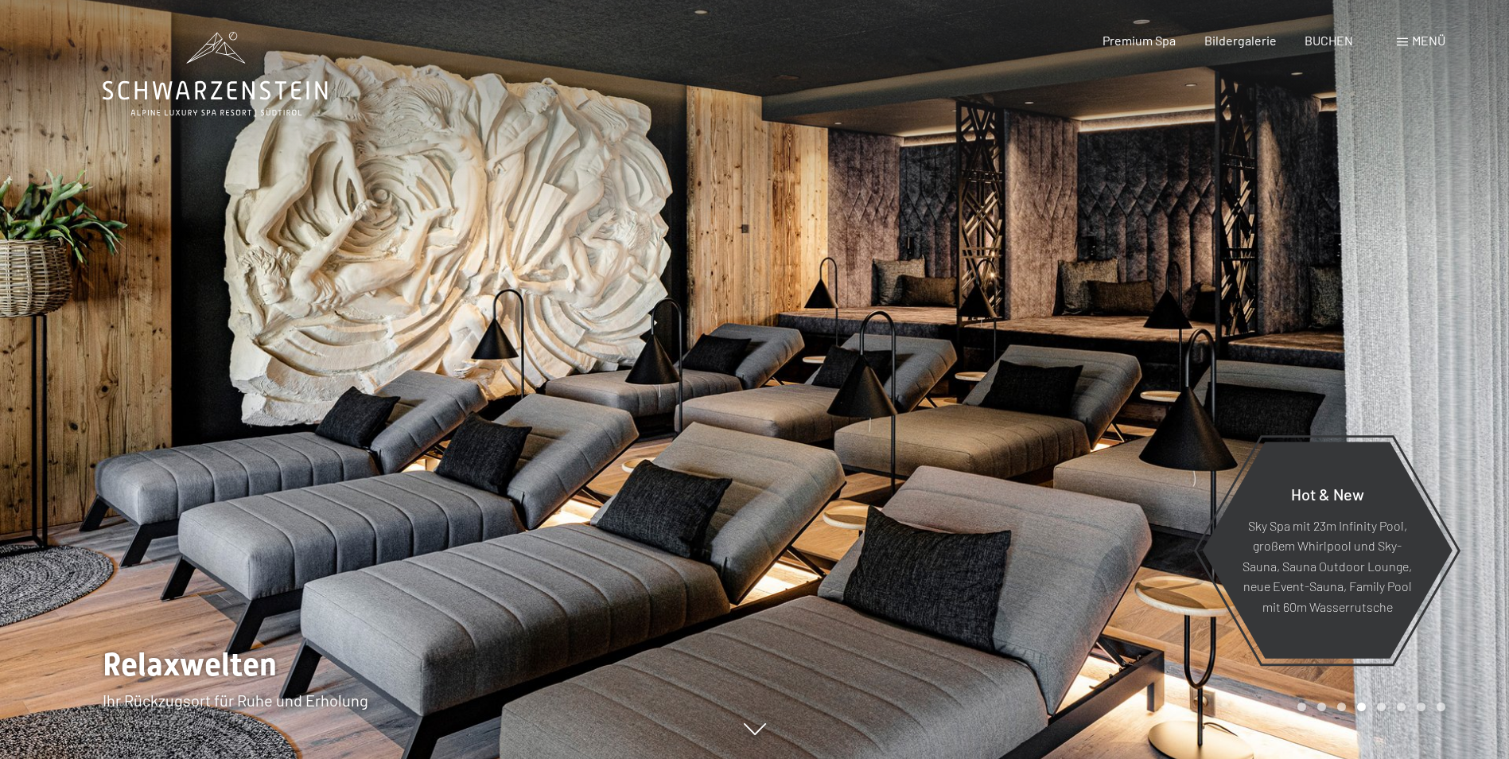
click at [1142, 383] on div at bounding box center [1132, 379] width 755 height 759
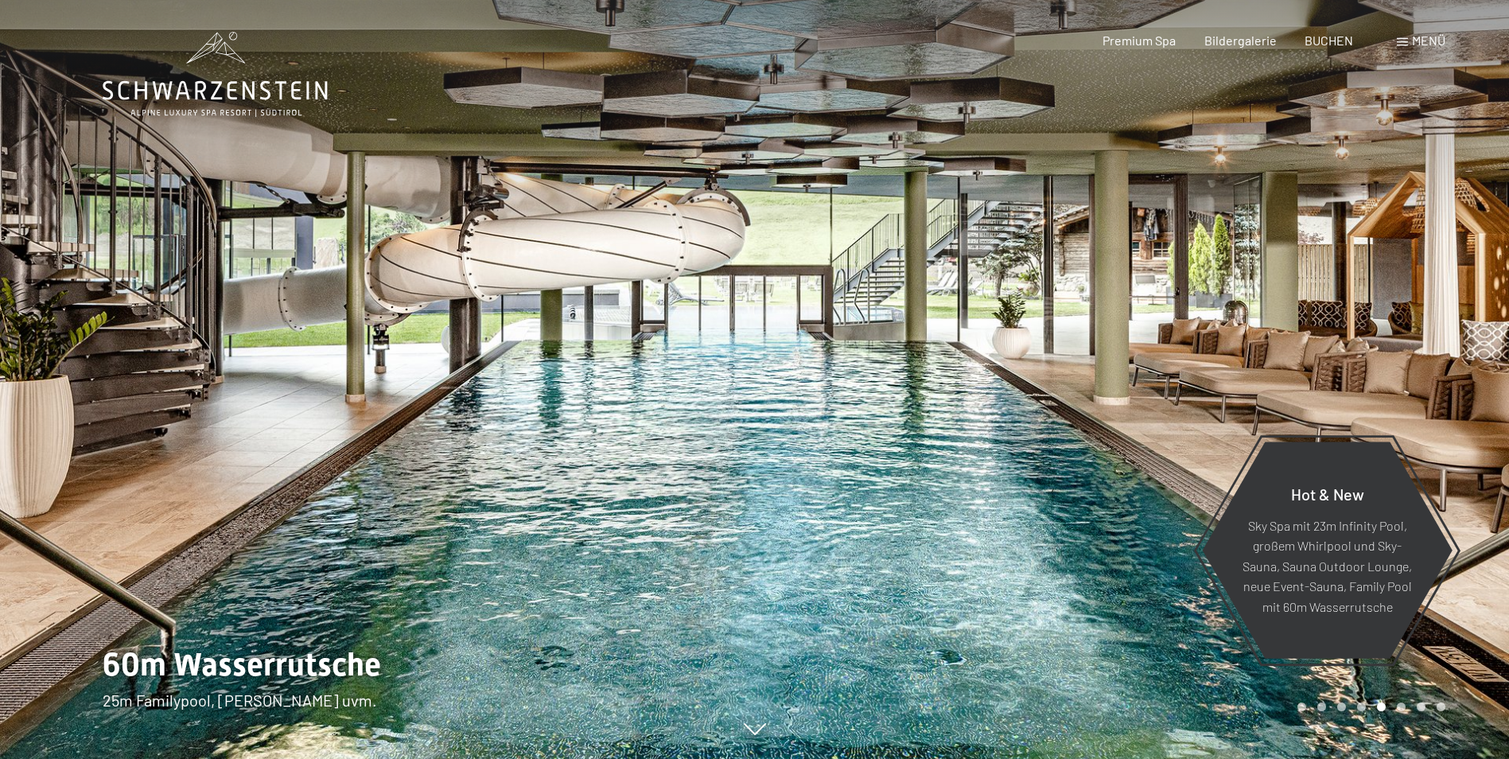
click at [1142, 383] on div at bounding box center [1132, 379] width 755 height 759
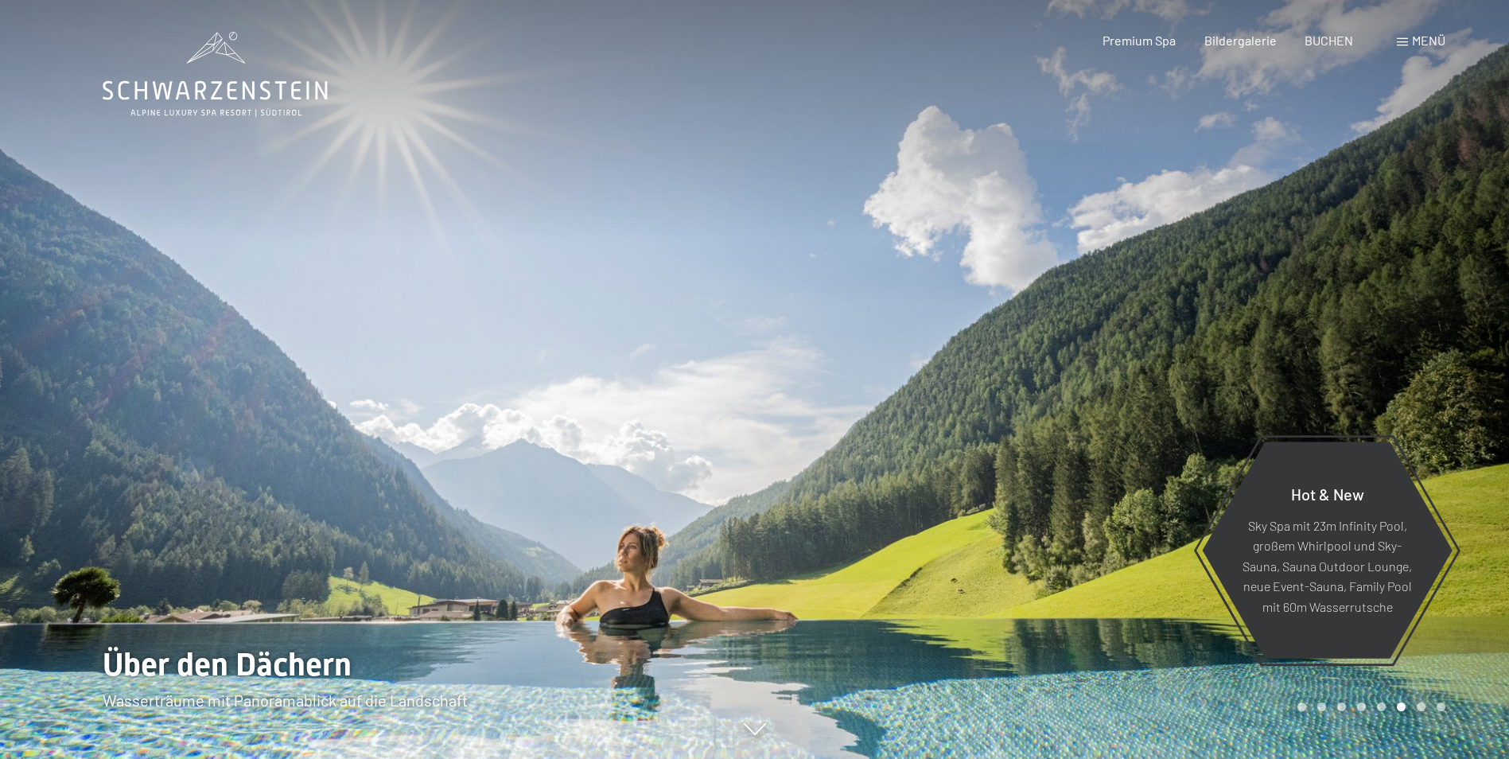
click at [1142, 383] on div at bounding box center [1132, 379] width 755 height 759
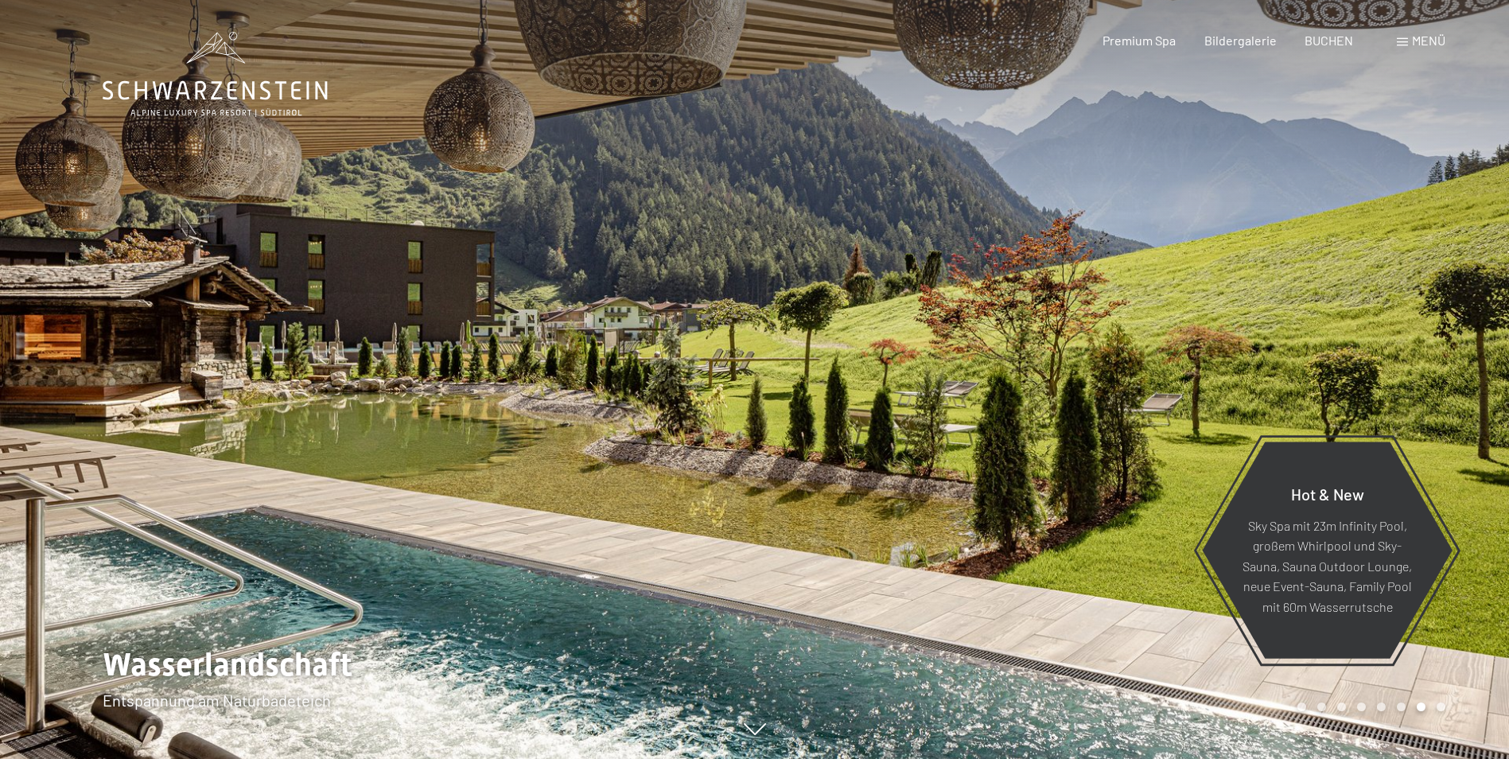
click at [1142, 383] on div at bounding box center [1132, 379] width 755 height 759
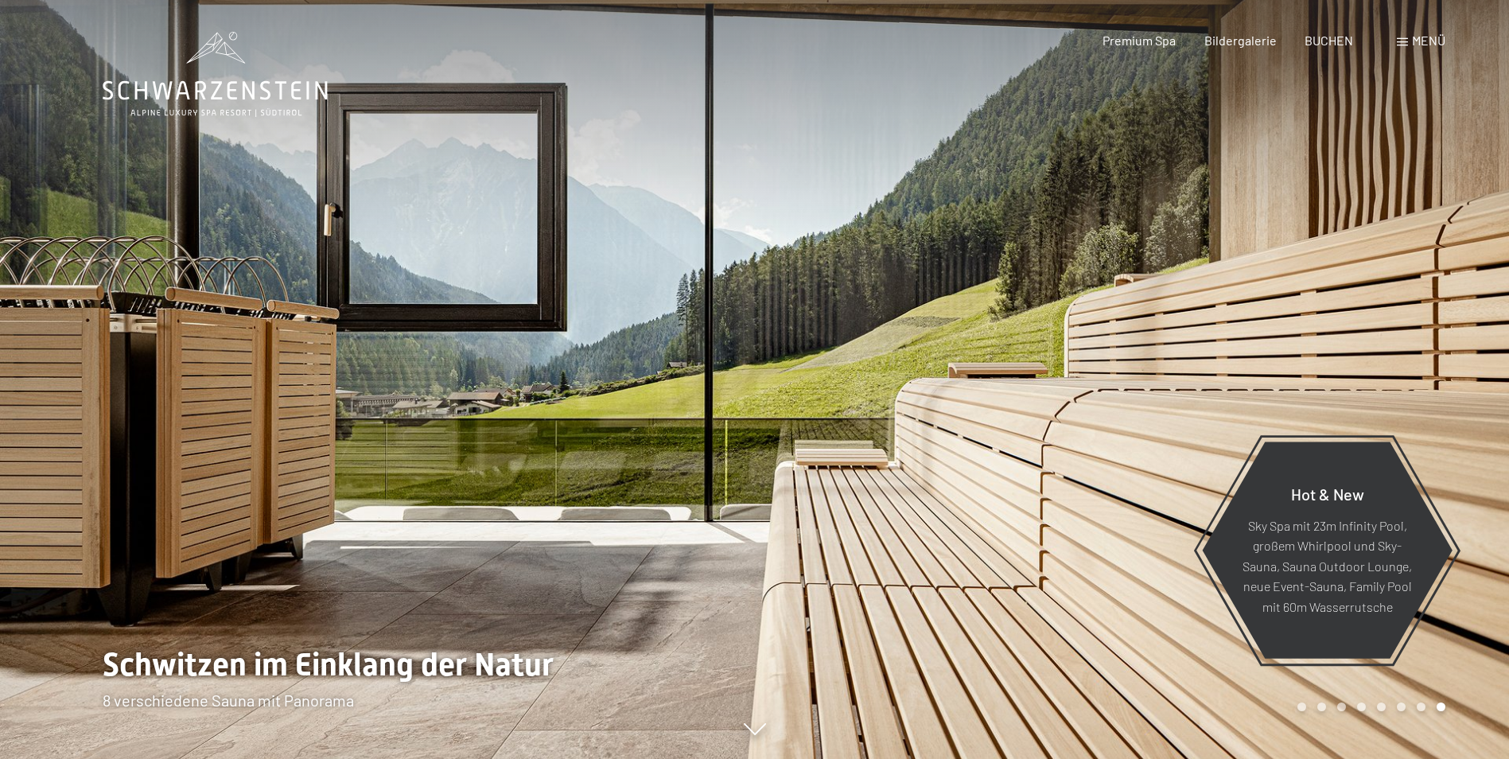
click at [1142, 383] on div at bounding box center [1132, 379] width 755 height 759
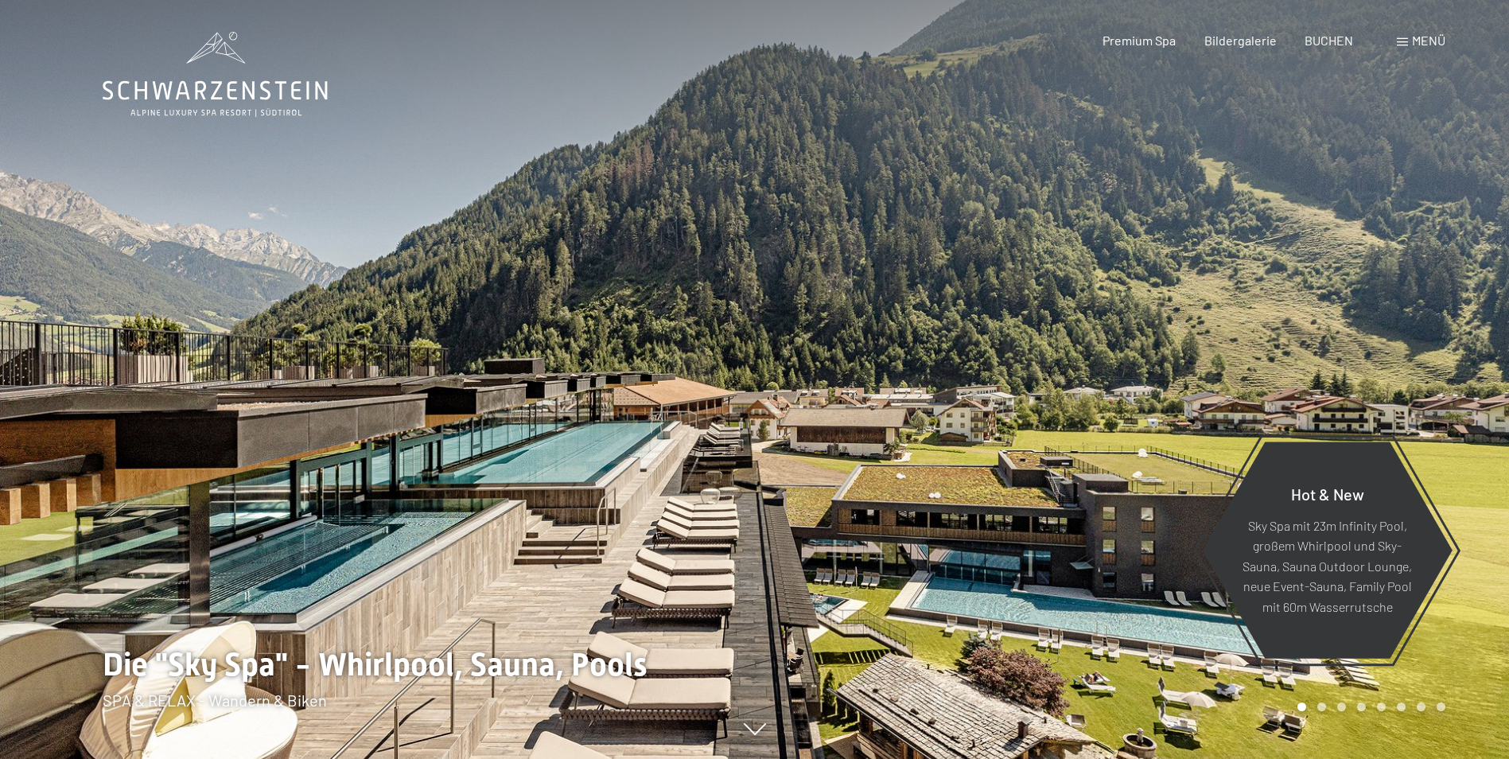
click at [1142, 383] on div at bounding box center [1132, 379] width 755 height 759
